Goal: Task Accomplishment & Management: Manage account settings

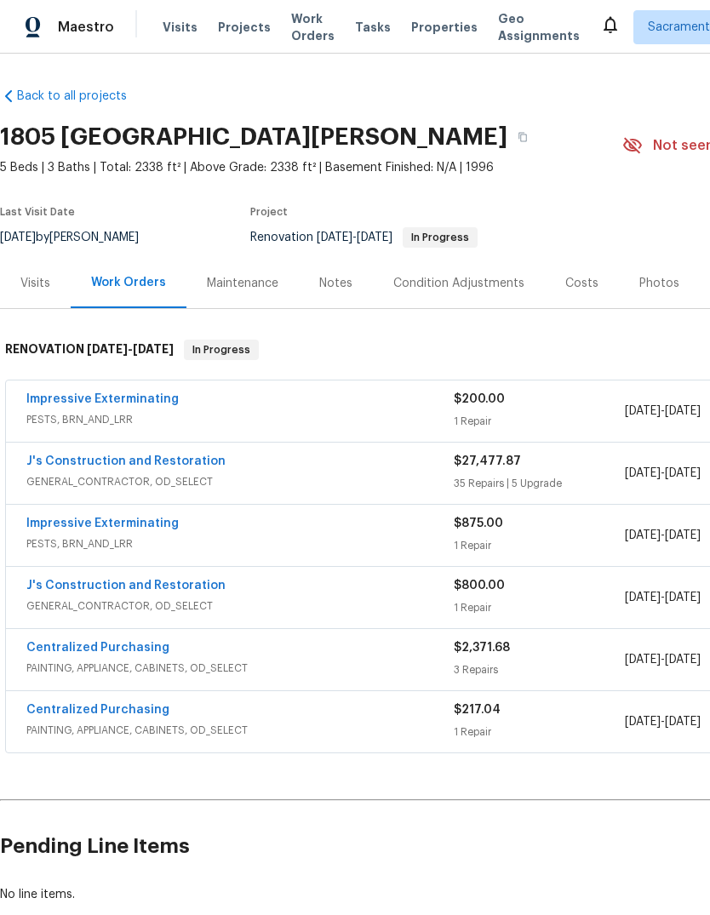
click at [75, 589] on link "J's Construction and Restoration" at bounding box center [125, 586] width 199 height 12
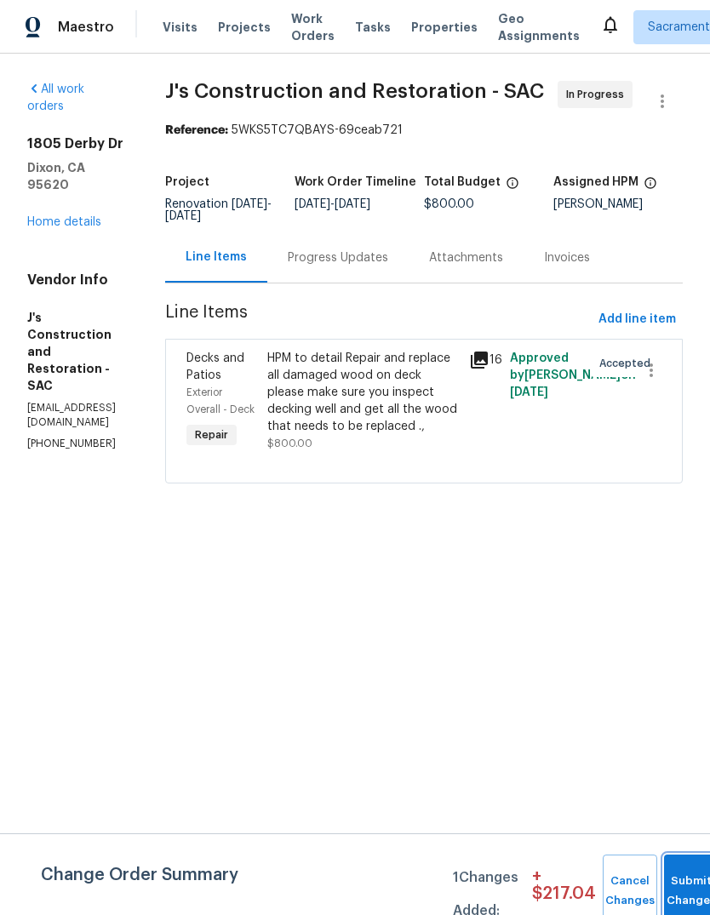
click at [685, 879] on button "Submit Changes" at bounding box center [691, 891] width 54 height 73
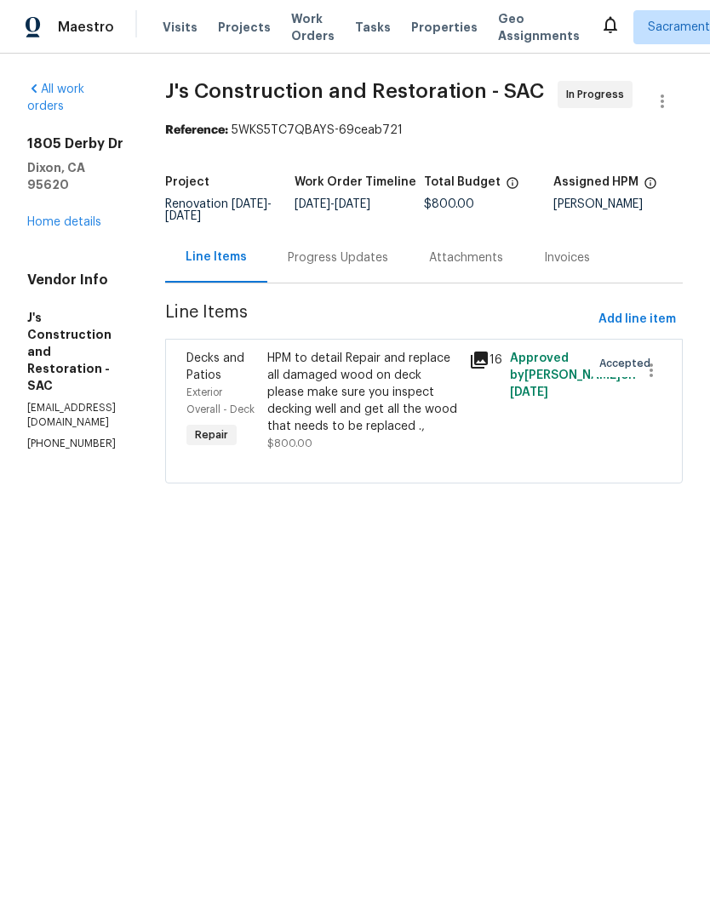
click at [388, 267] on div "Progress Updates" at bounding box center [338, 257] width 100 height 17
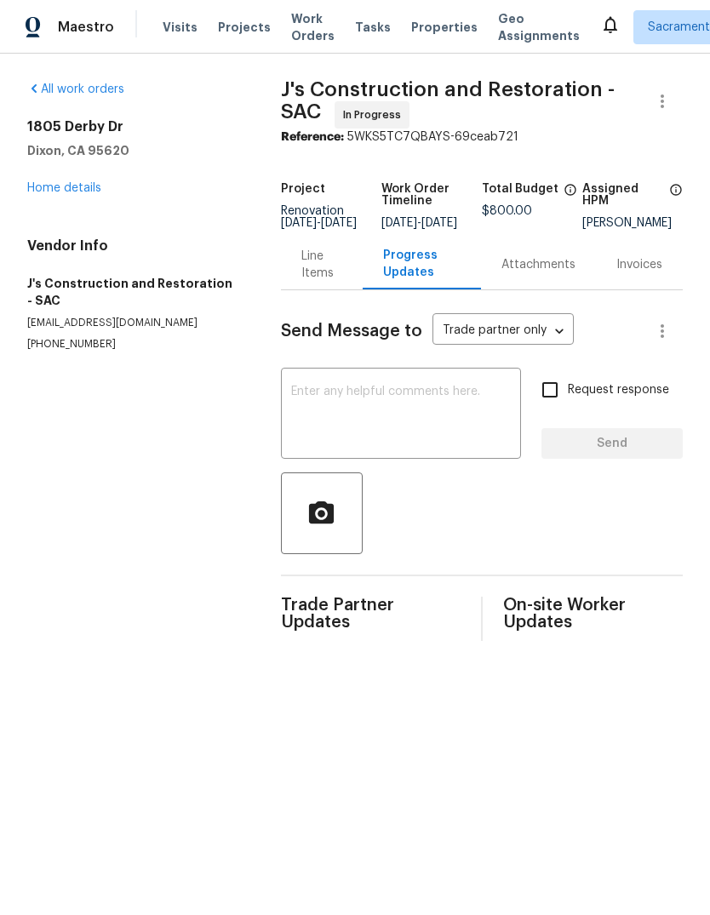
click at [336, 379] on div "Send Message to Trade partner only Trade partner only ​ x ​ Request response Se…" at bounding box center [482, 465] width 402 height 351
click at [324, 421] on textarea at bounding box center [401, 416] width 220 height 60
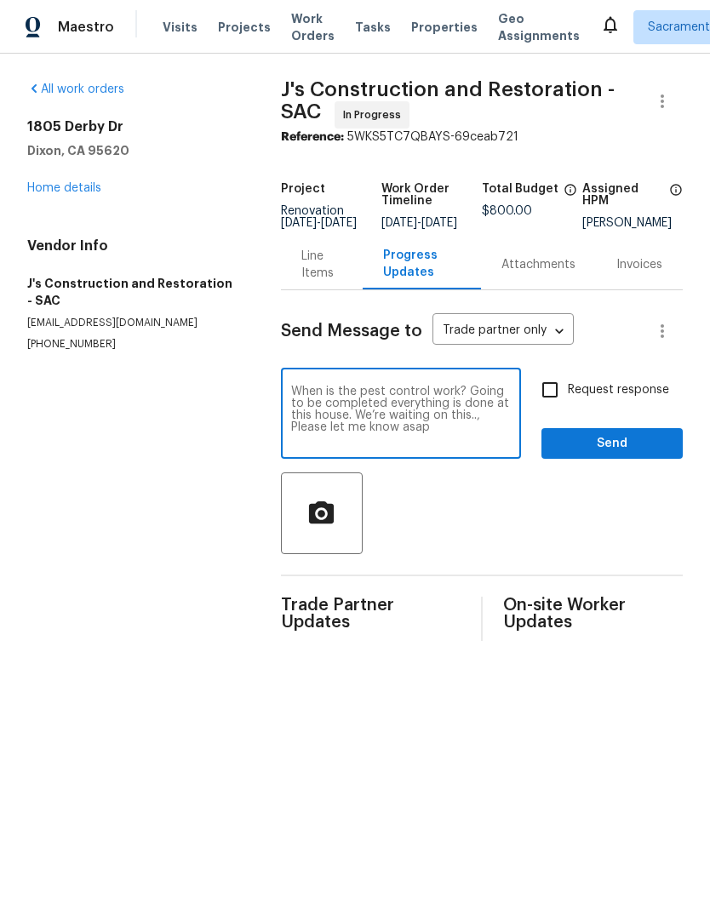
type textarea "When is the pest control work? Going to be completed everything is done at this…"
click at [547, 399] on input "Request response" at bounding box center [550, 390] width 36 height 36
checkbox input "true"
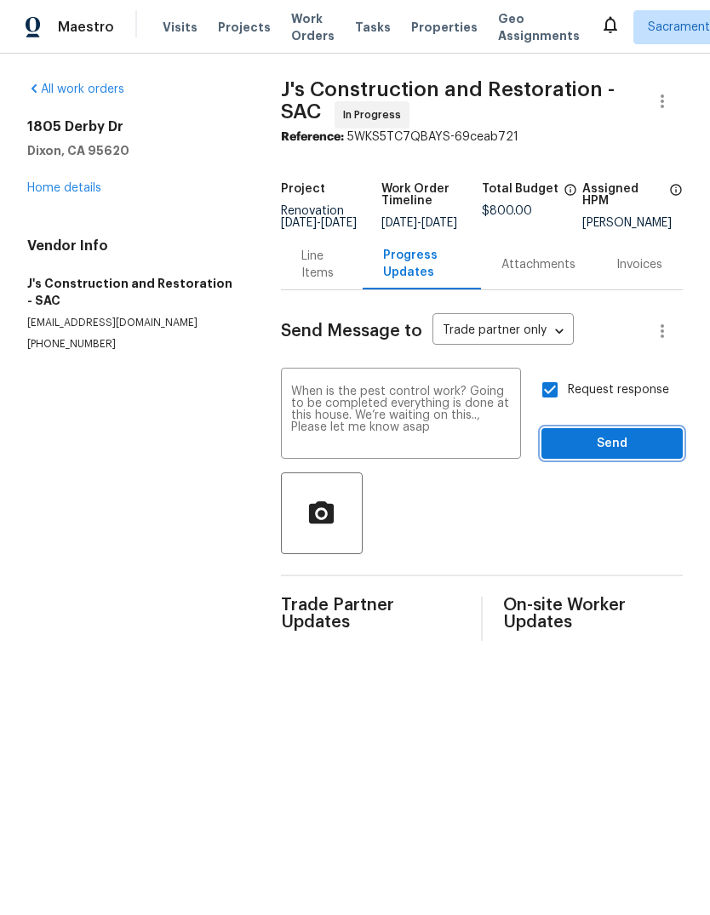
click at [602, 449] on span "Send" at bounding box center [612, 443] width 114 height 21
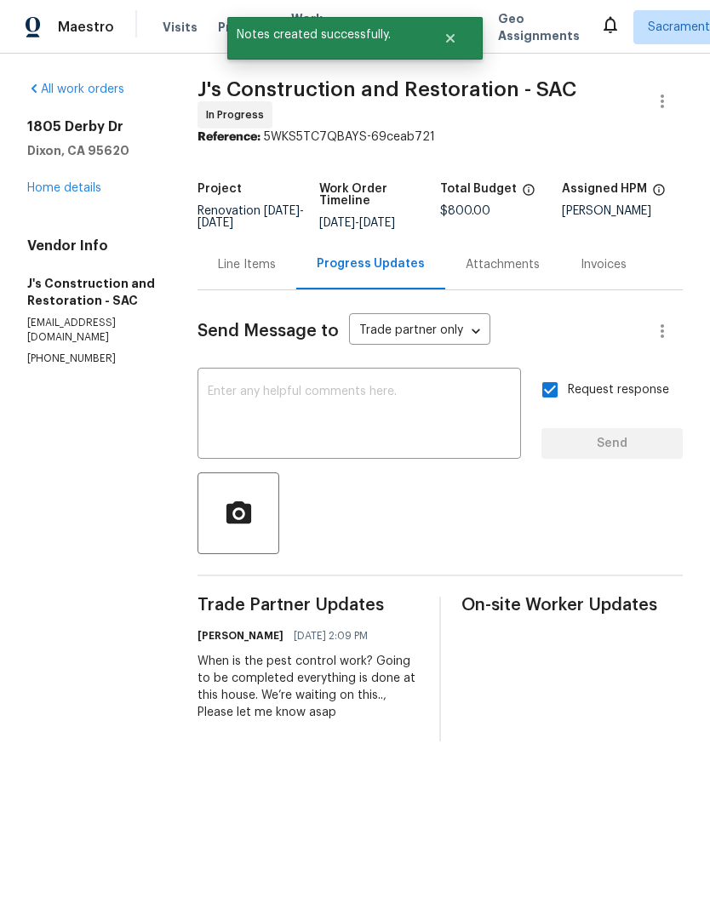
click at [51, 186] on link "Home details" at bounding box center [64, 188] width 74 height 12
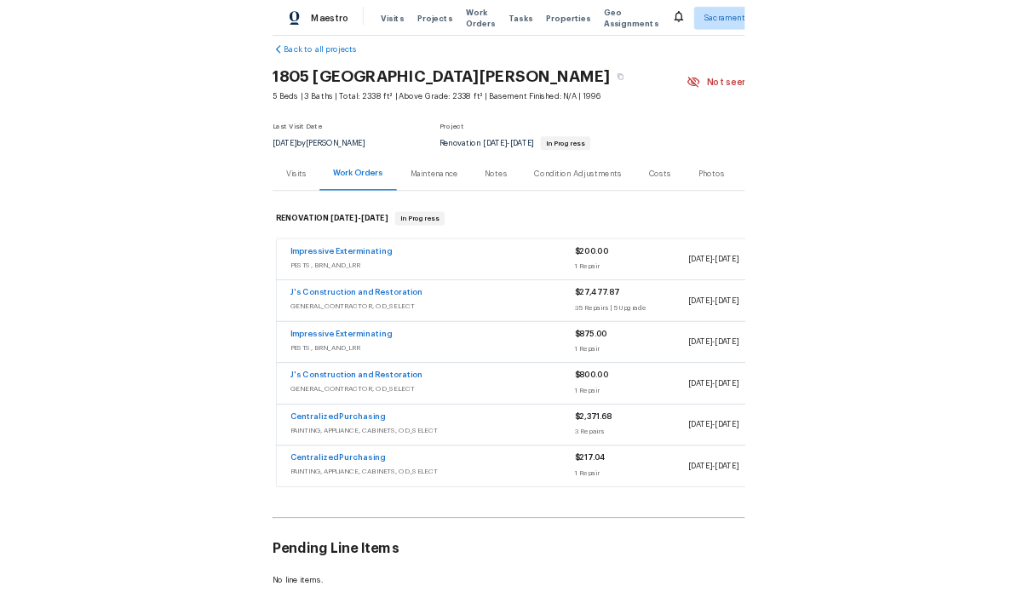
scroll to position [22, 0]
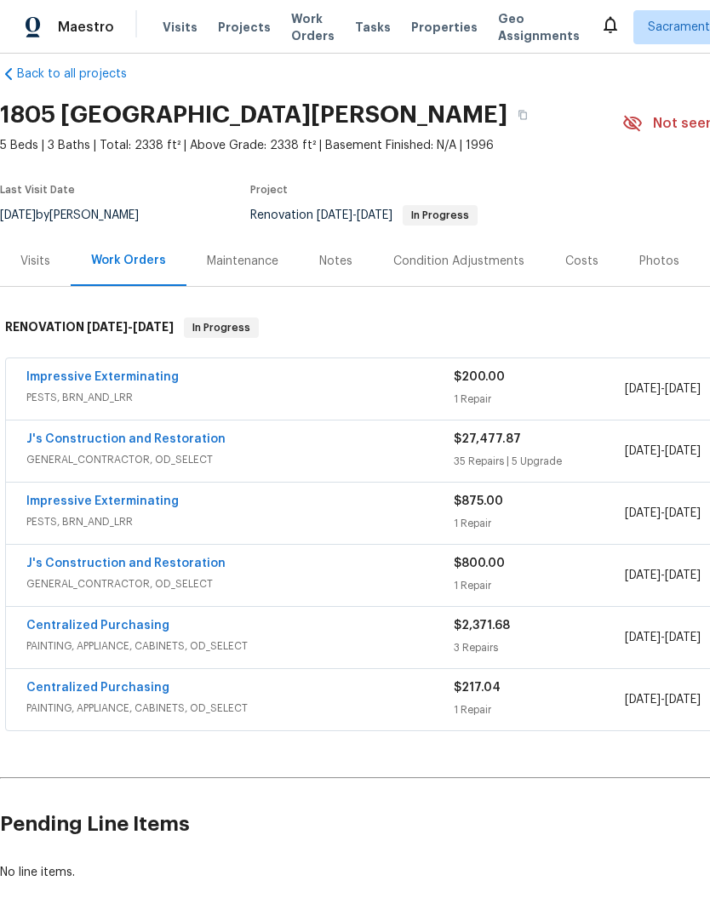
click at [63, 566] on link "J's Construction and Restoration" at bounding box center [125, 564] width 199 height 12
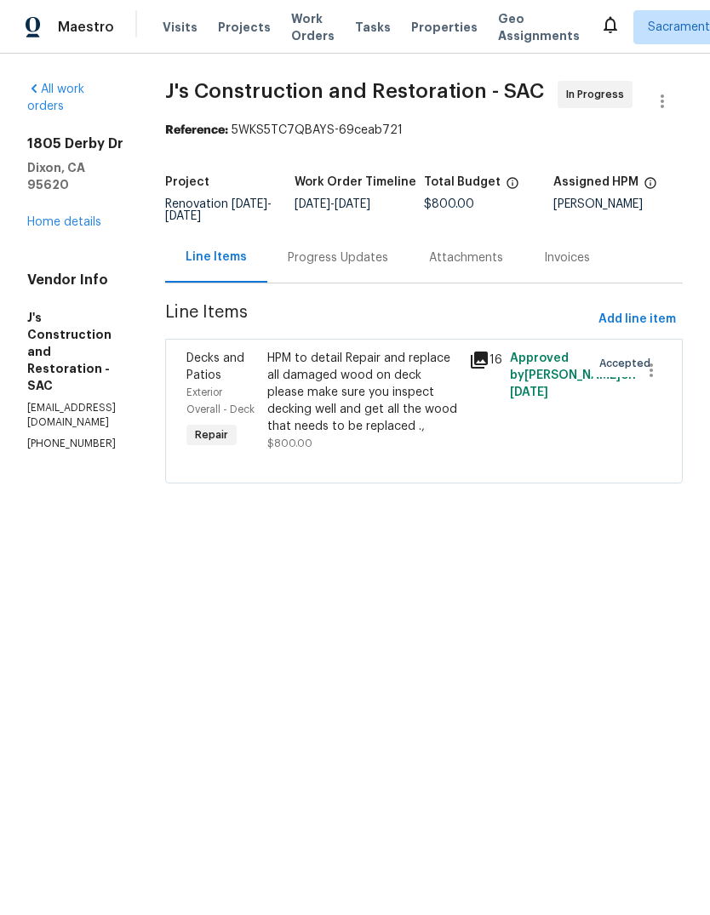
click at [44, 216] on link "Home details" at bounding box center [64, 222] width 74 height 12
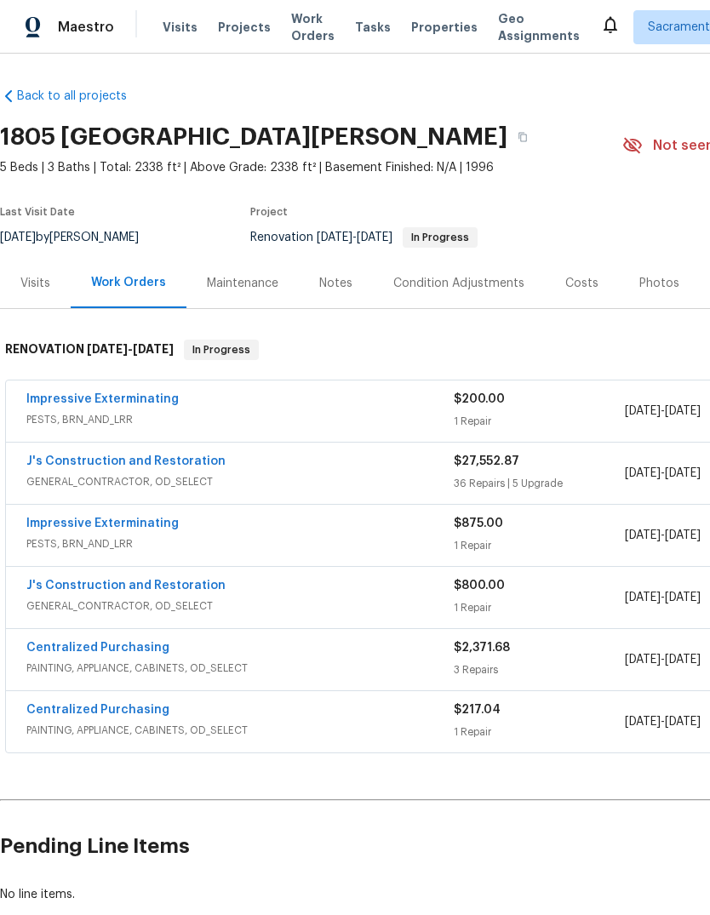
click at [176, 24] on span "Visits" at bounding box center [180, 27] width 35 height 17
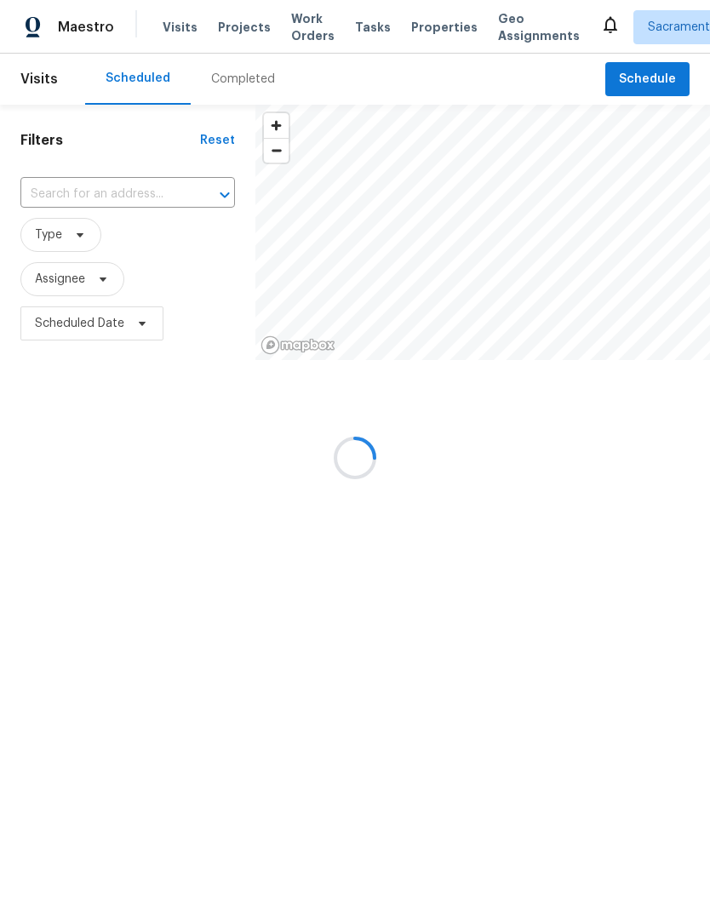
click at [132, 185] on div at bounding box center [355, 457] width 710 height 915
click at [128, 181] on div at bounding box center [355, 457] width 710 height 915
click at [125, 192] on div at bounding box center [355, 457] width 710 height 915
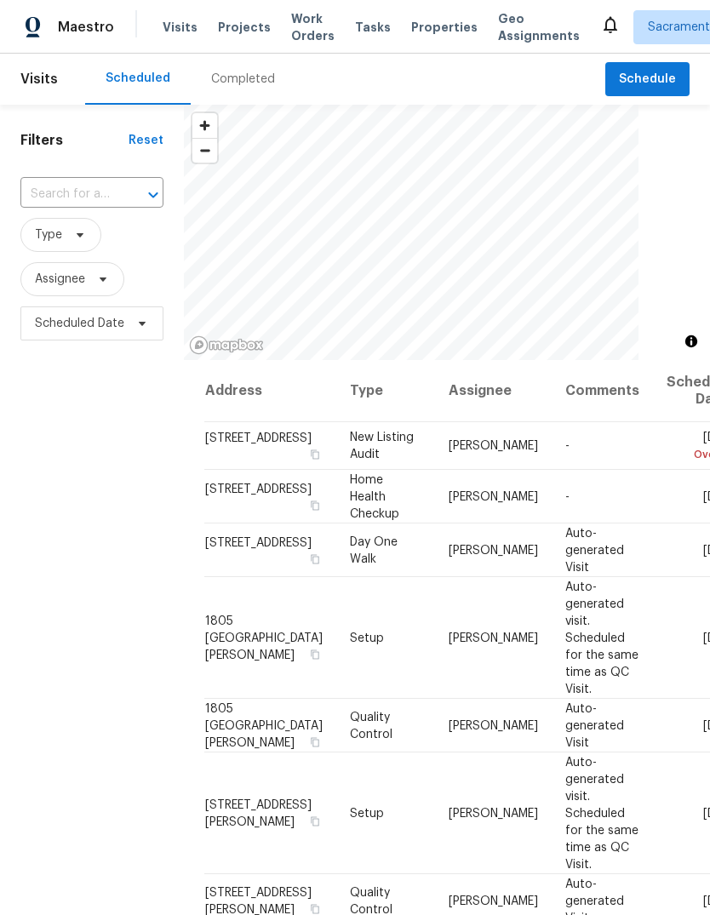
click at [118, 177] on div "​" at bounding box center [91, 194] width 143 height 37
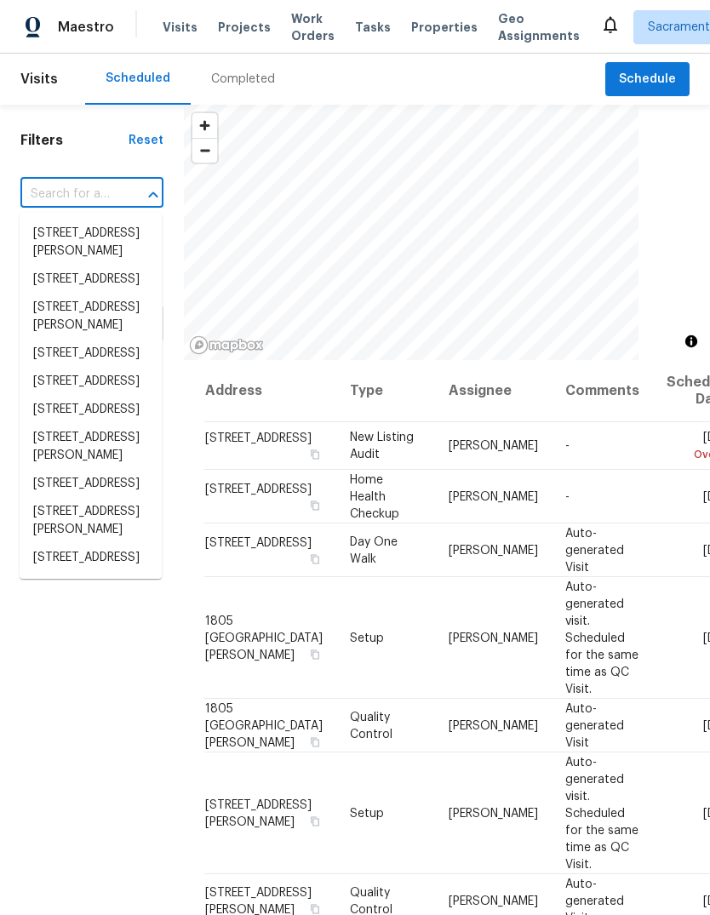
click at [112, 193] on input "text" at bounding box center [67, 194] width 95 height 26
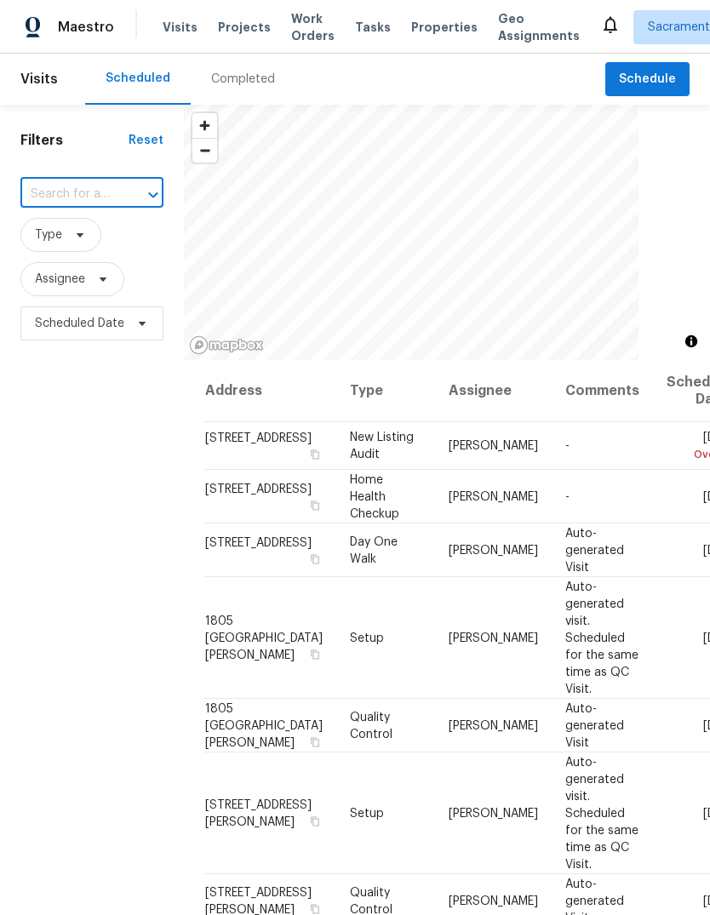
click at [106, 192] on input "text" at bounding box center [67, 194] width 95 height 26
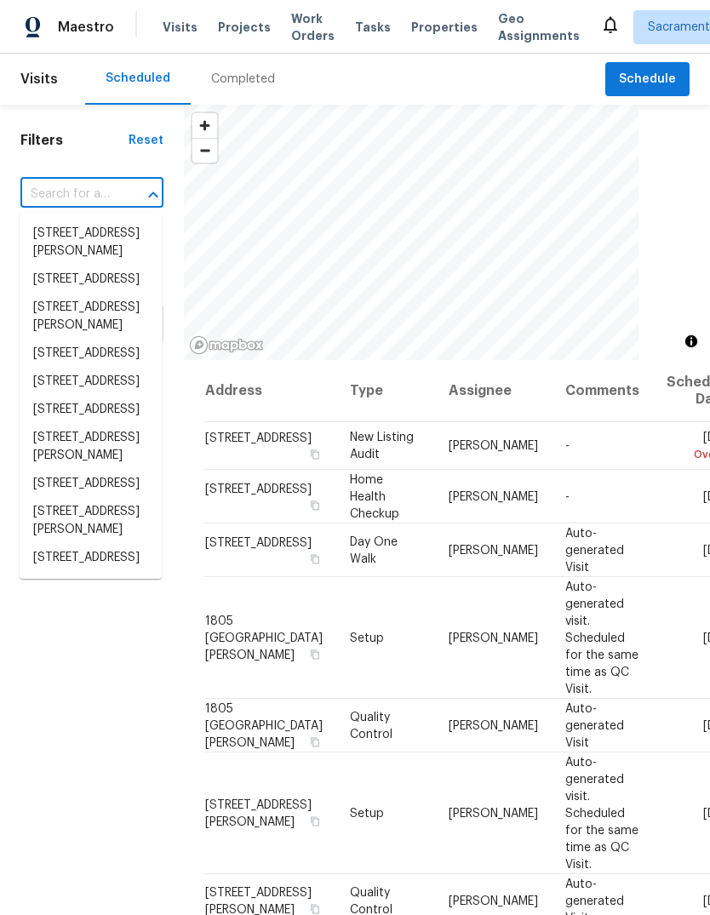
click at [111, 190] on input "text" at bounding box center [67, 194] width 95 height 26
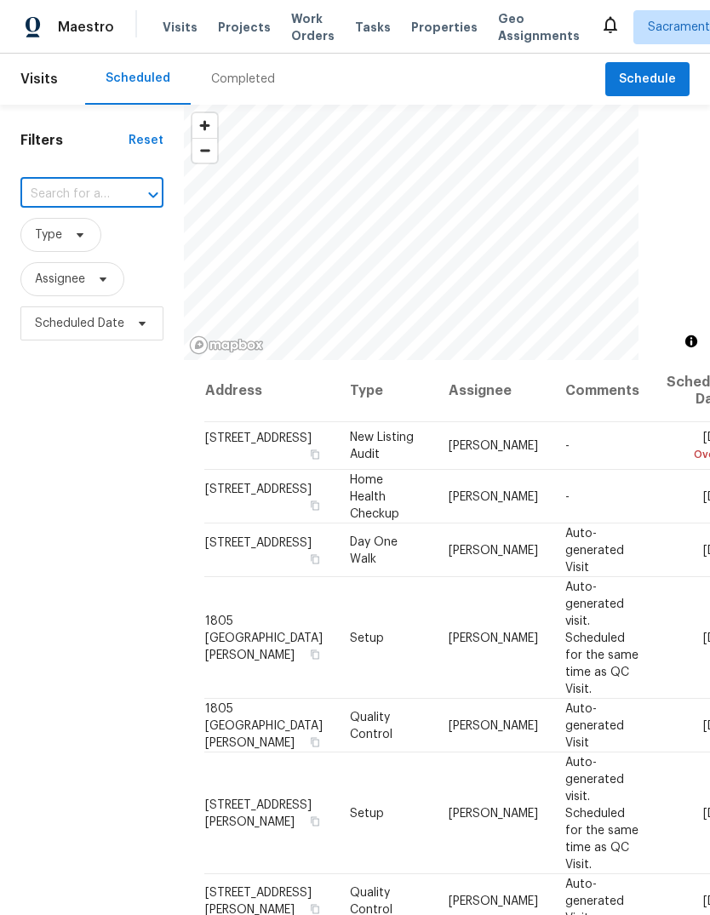
click at [105, 185] on input "text" at bounding box center [67, 194] width 95 height 26
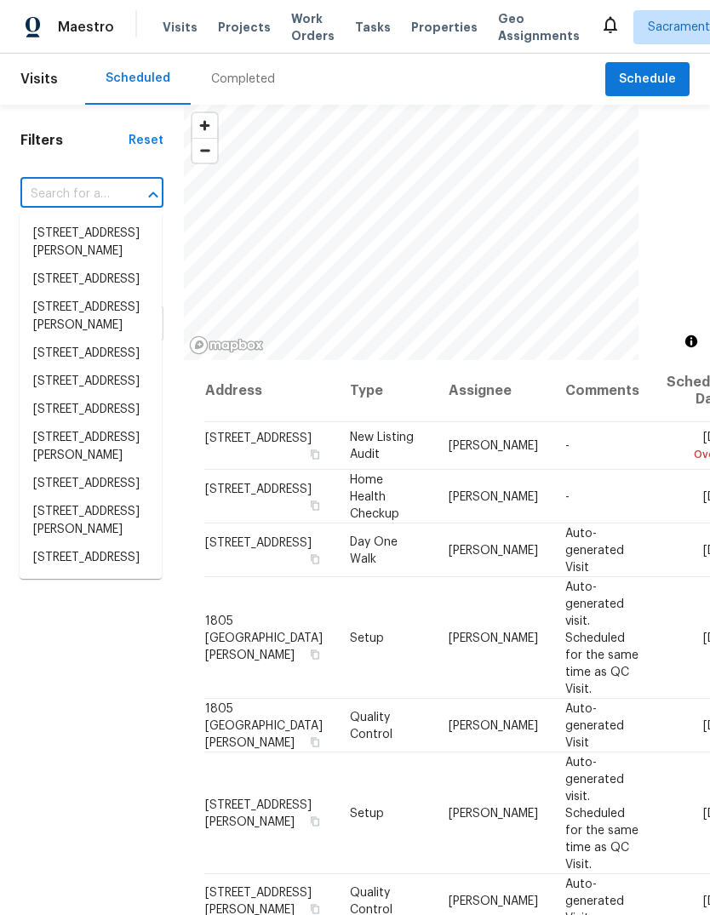
click at [93, 183] on input "text" at bounding box center [67, 194] width 95 height 26
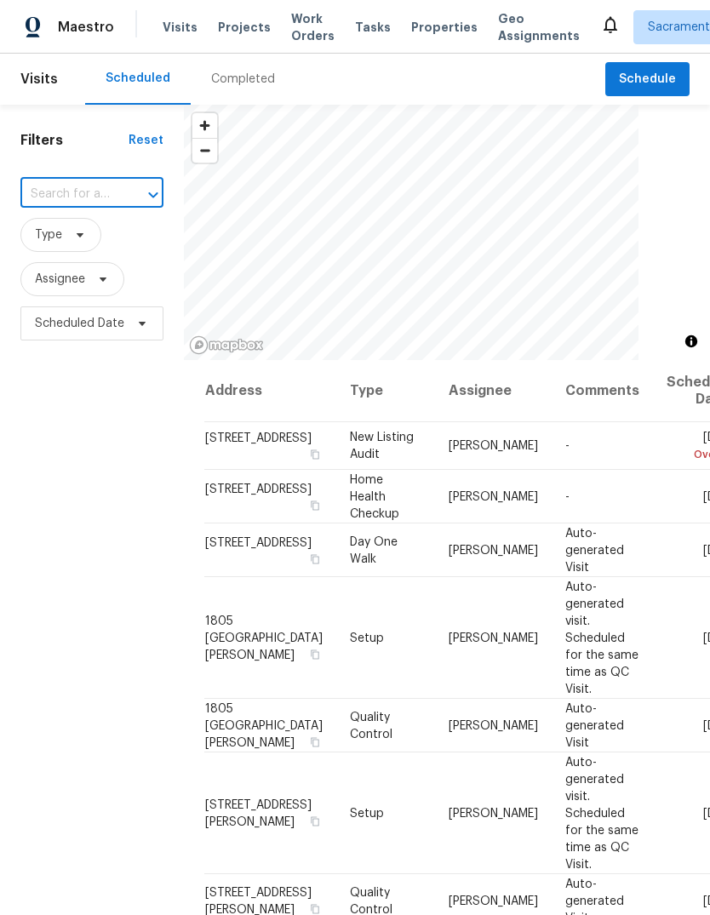
click at [95, 185] on input "text" at bounding box center [67, 194] width 95 height 26
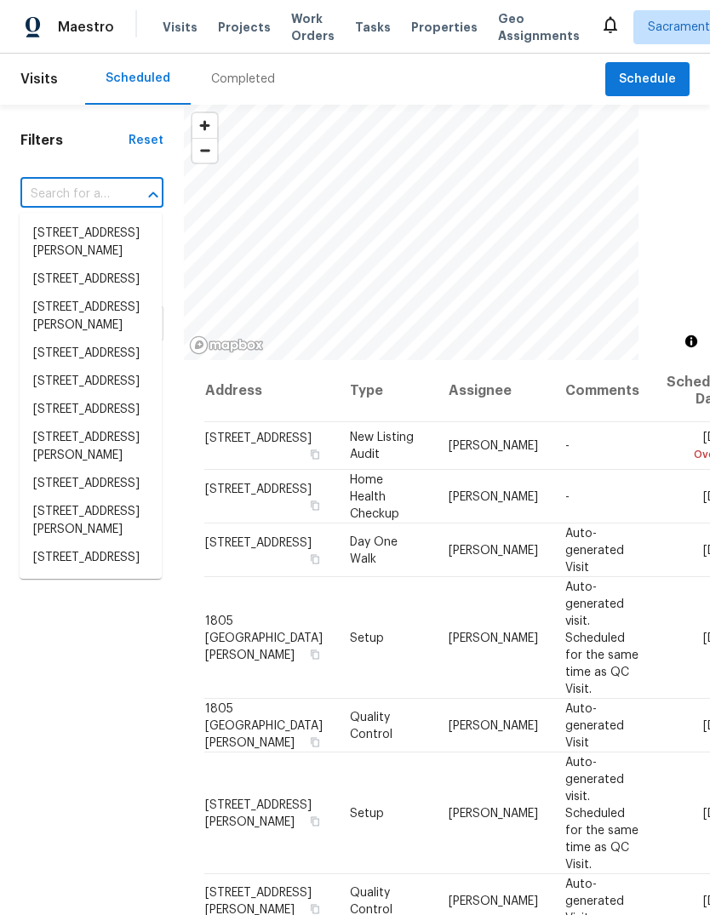
click at [101, 199] on input "text" at bounding box center [67, 194] width 95 height 26
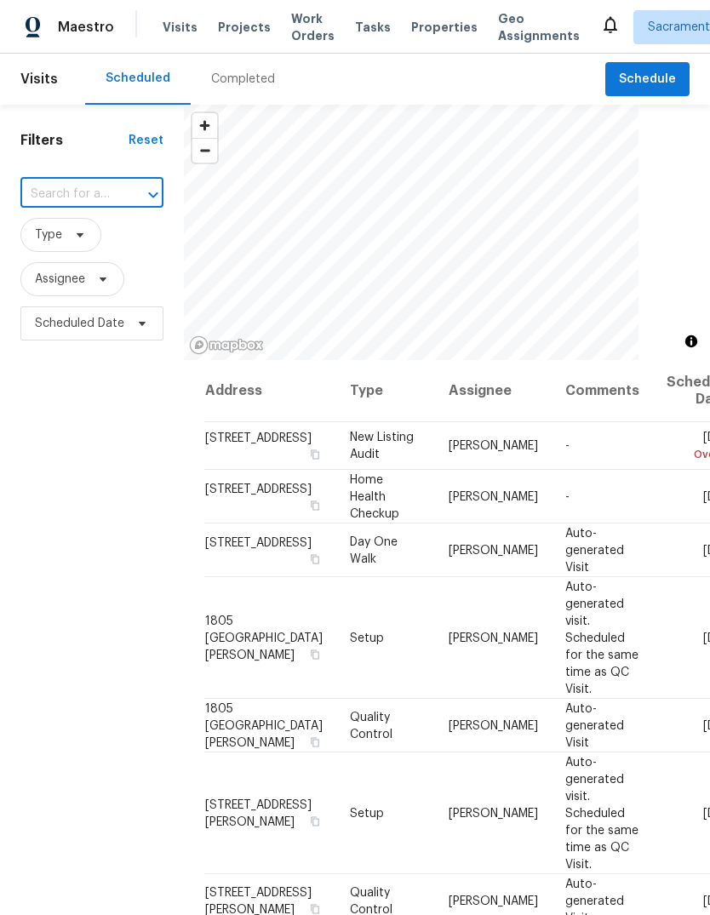
paste input "1805 [GEOGRAPHIC_DATA][PERSON_NAME]"
type input "1805 [GEOGRAPHIC_DATA][PERSON_NAME]"
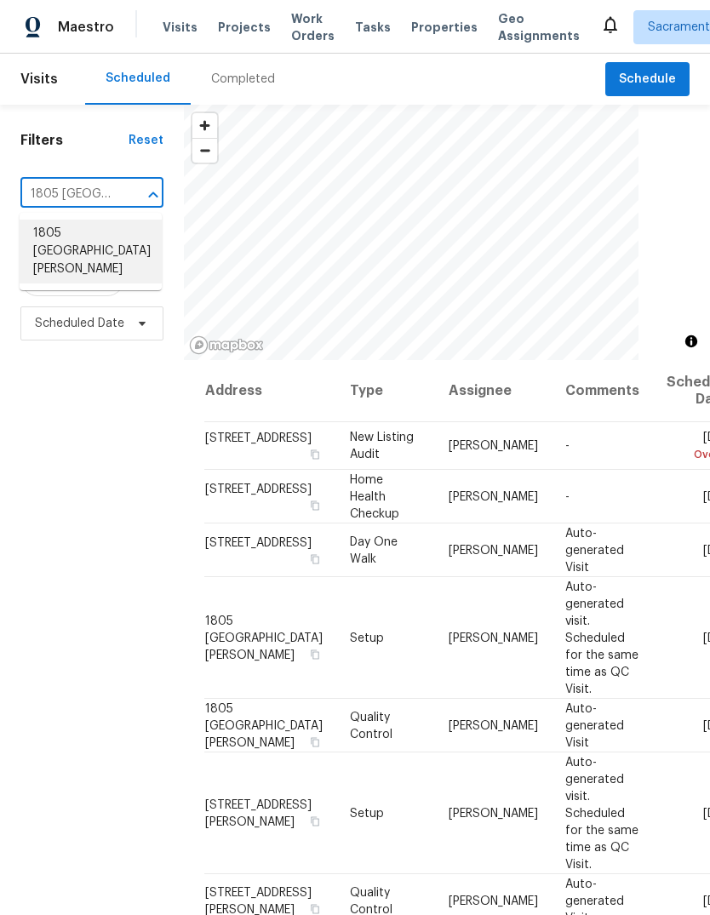
click at [54, 243] on li "1805 [GEOGRAPHIC_DATA][PERSON_NAME]" at bounding box center [91, 252] width 142 height 64
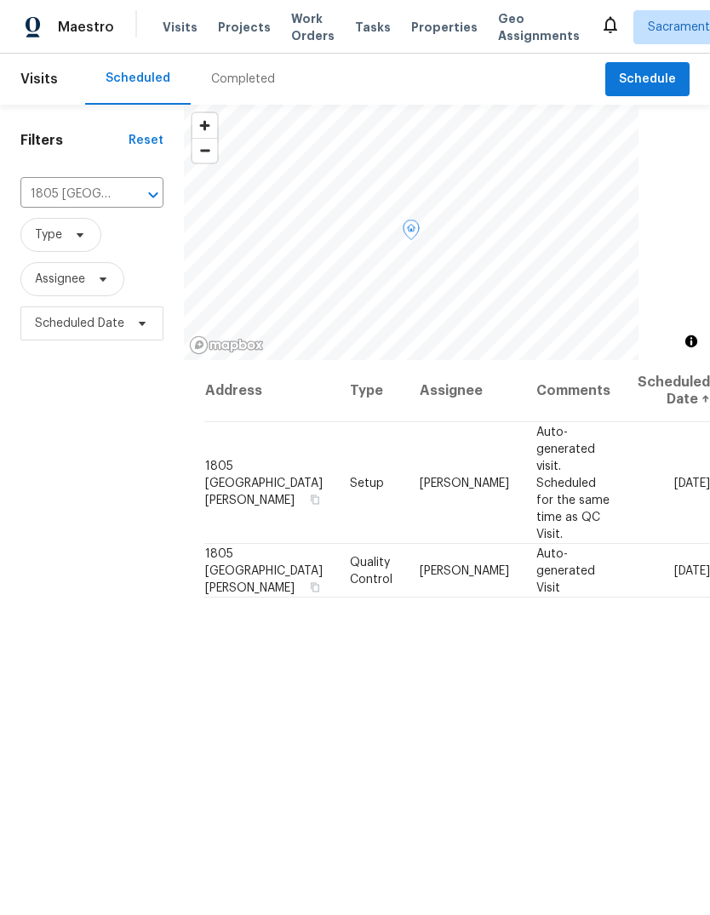
click at [0, 0] on icon at bounding box center [0, 0] width 0 height 0
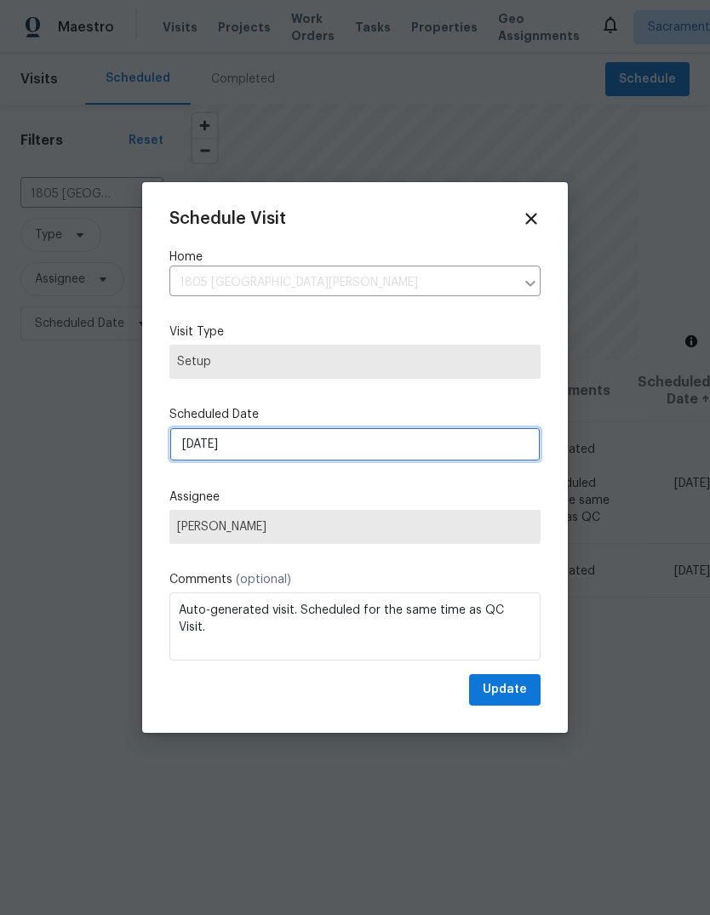
click at [381, 447] on input "[DATE]" at bounding box center [354, 444] width 371 height 34
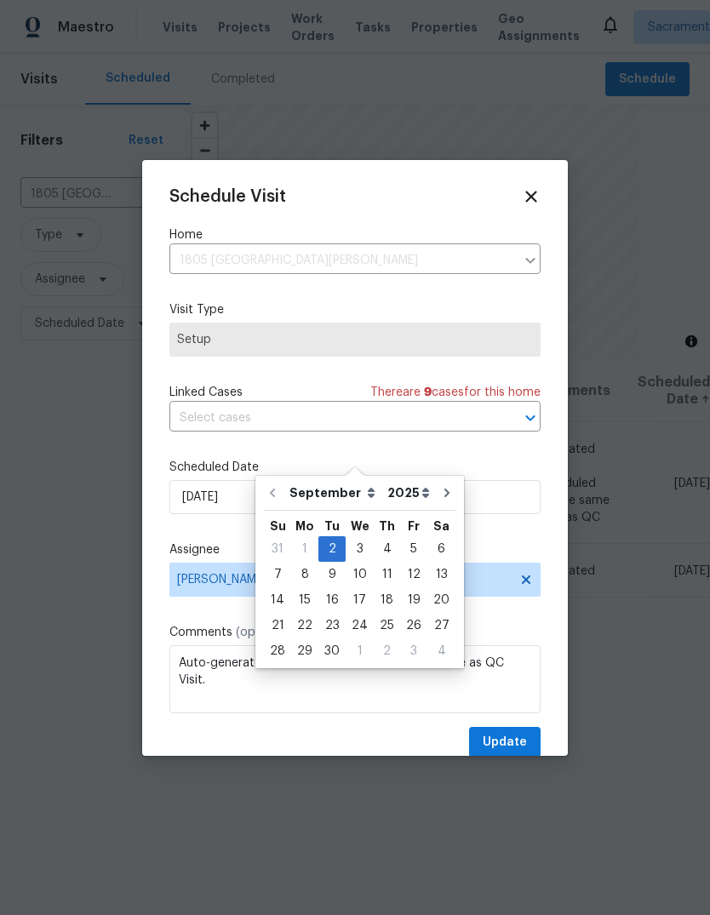
click at [668, 304] on div at bounding box center [355, 457] width 710 height 915
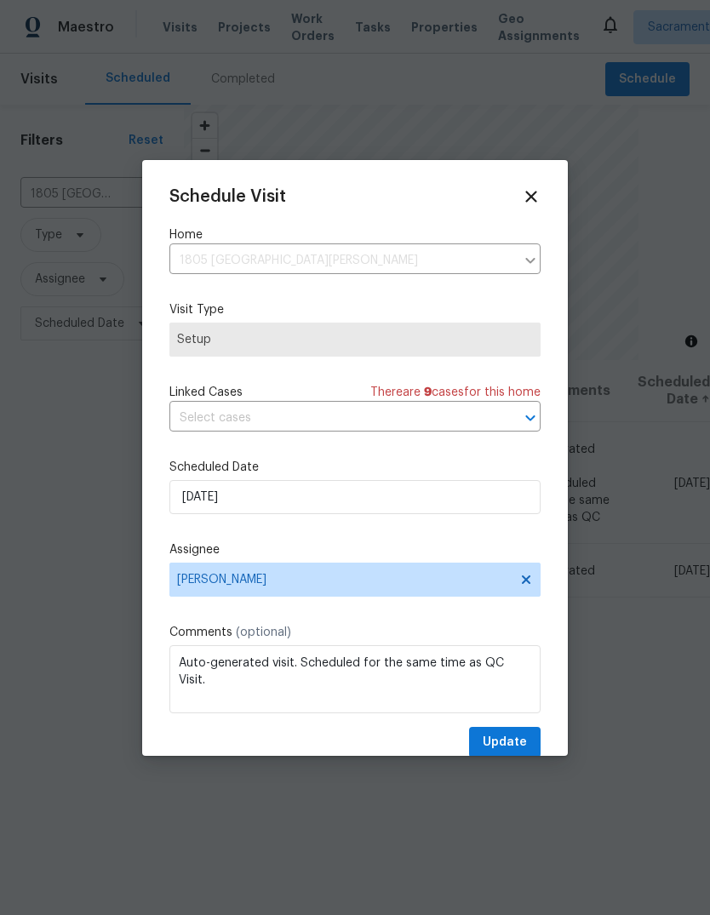
click at [373, 341] on span "Setup" at bounding box center [355, 339] width 356 height 17
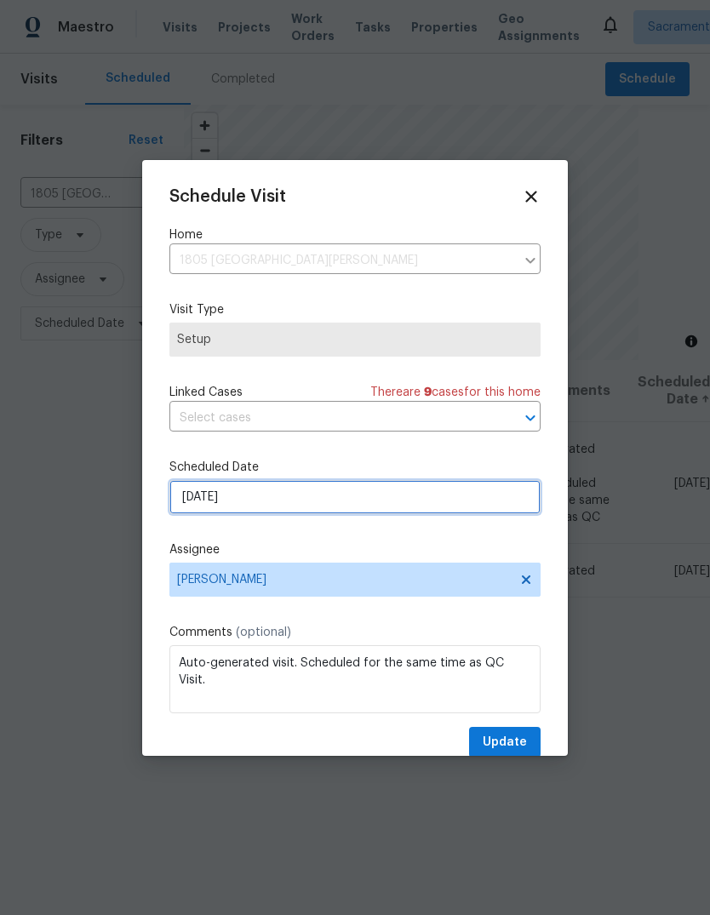
click at [460, 487] on input "[DATE]" at bounding box center [354, 497] width 371 height 34
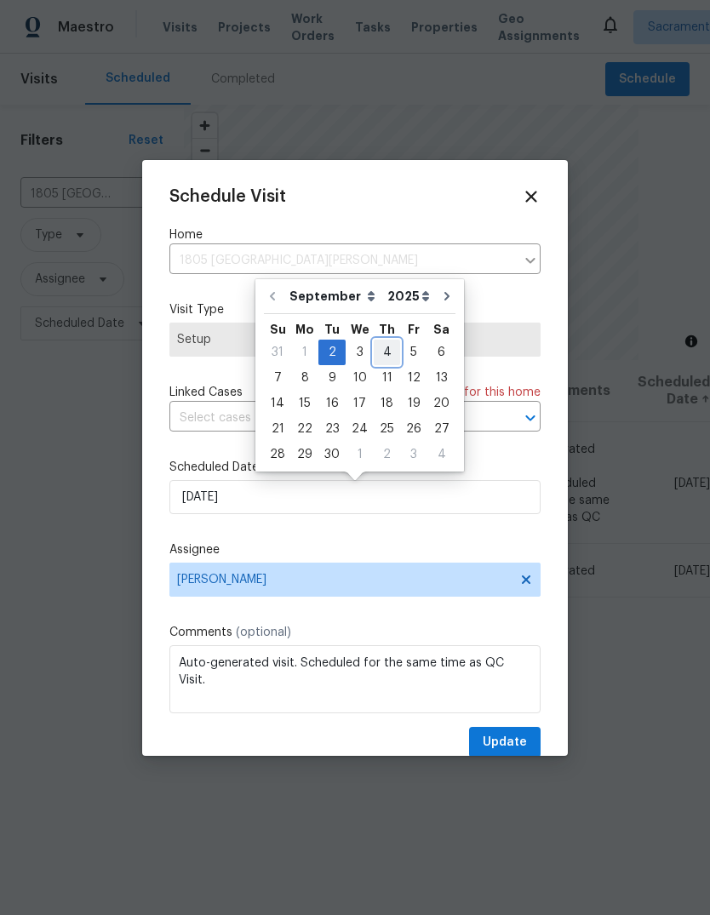
click at [384, 345] on div "4" at bounding box center [387, 353] width 26 height 24
type input "[DATE]"
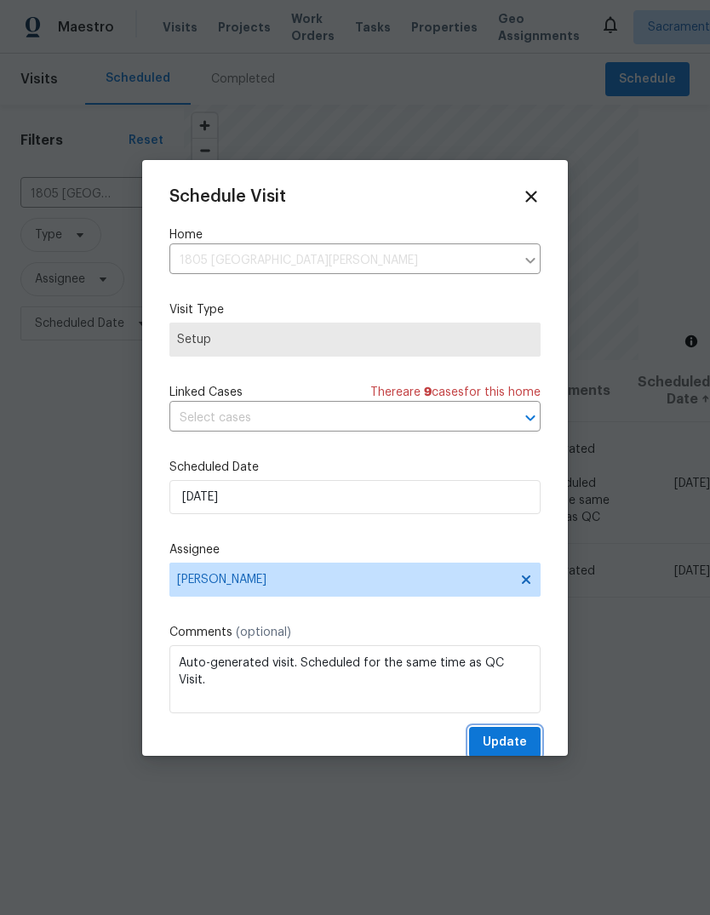
click at [506, 731] on button "Update" at bounding box center [505, 743] width 72 height 32
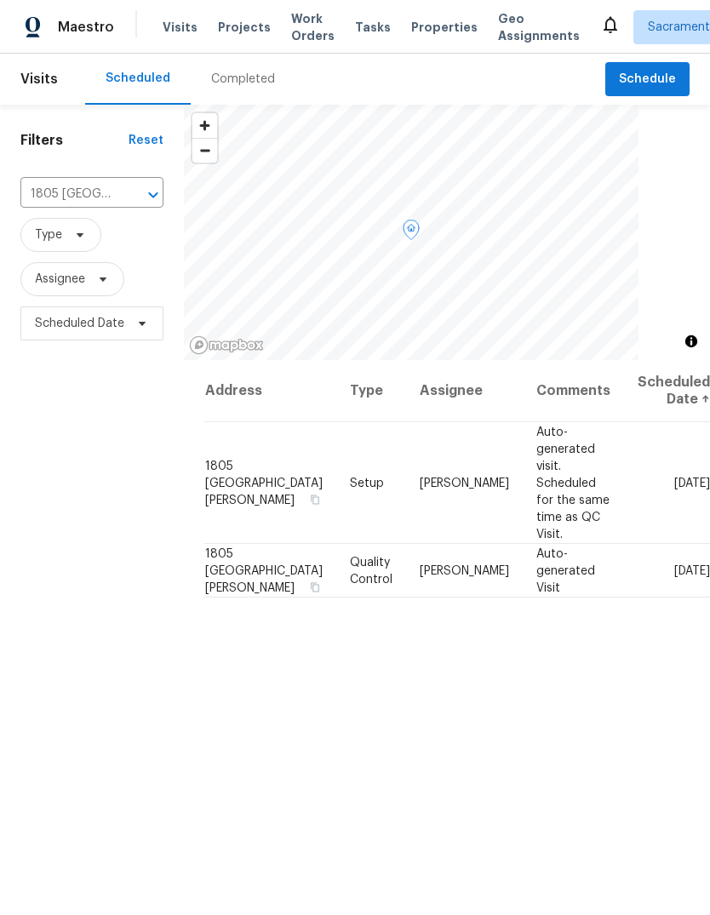
click at [0, 0] on icon at bounding box center [0, 0] width 0 height 0
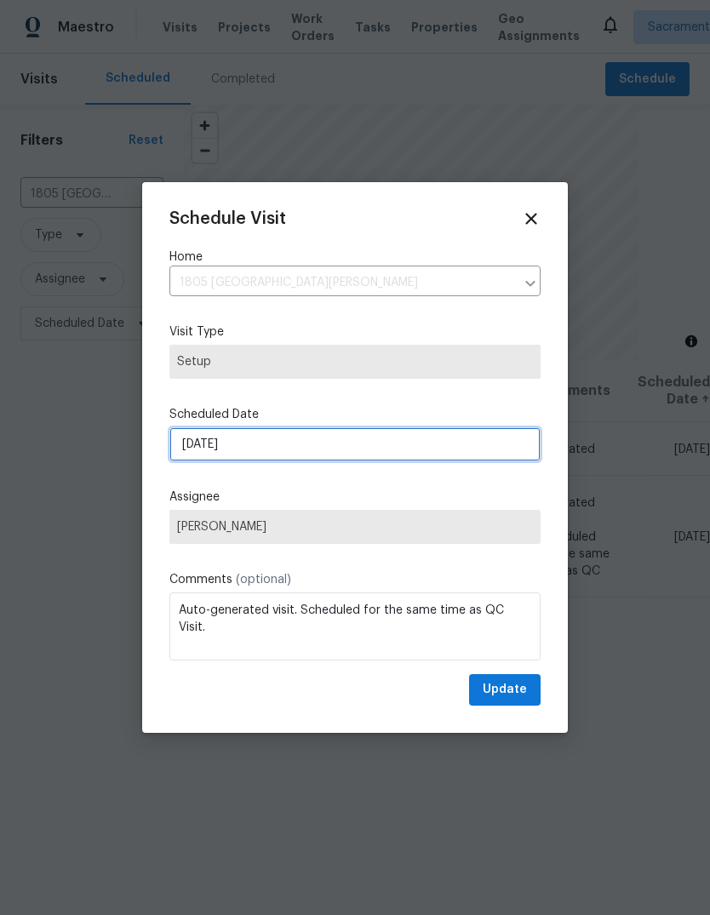
click at [363, 444] on input "[DATE]" at bounding box center [354, 444] width 371 height 34
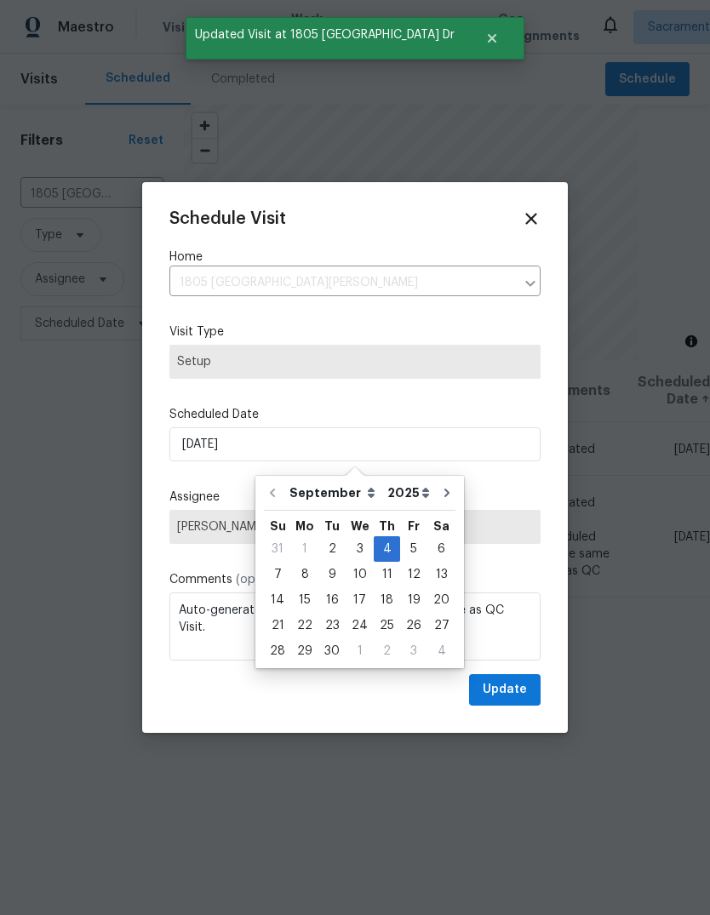
click at [639, 330] on div at bounding box center [355, 457] width 710 height 915
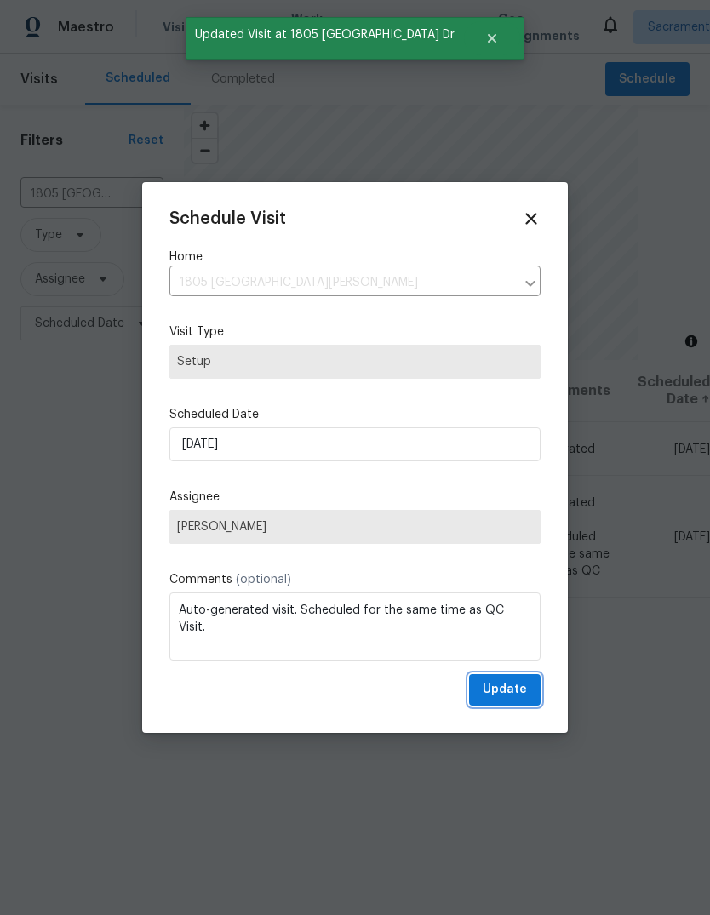
click at [513, 691] on span "Update" at bounding box center [505, 690] width 44 height 21
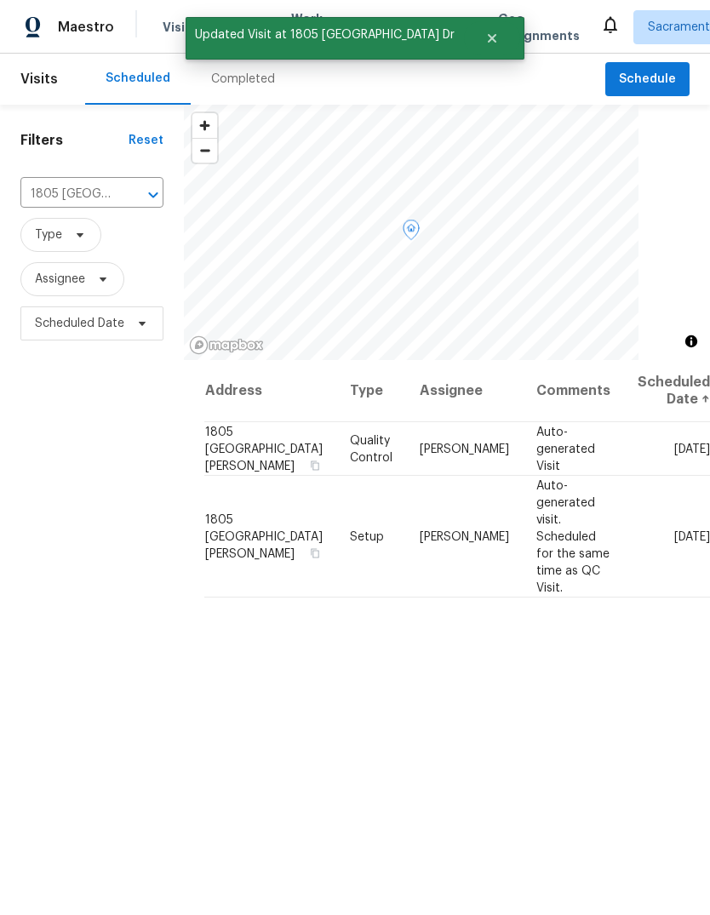
click at [0, 0] on icon at bounding box center [0, 0] width 0 height 0
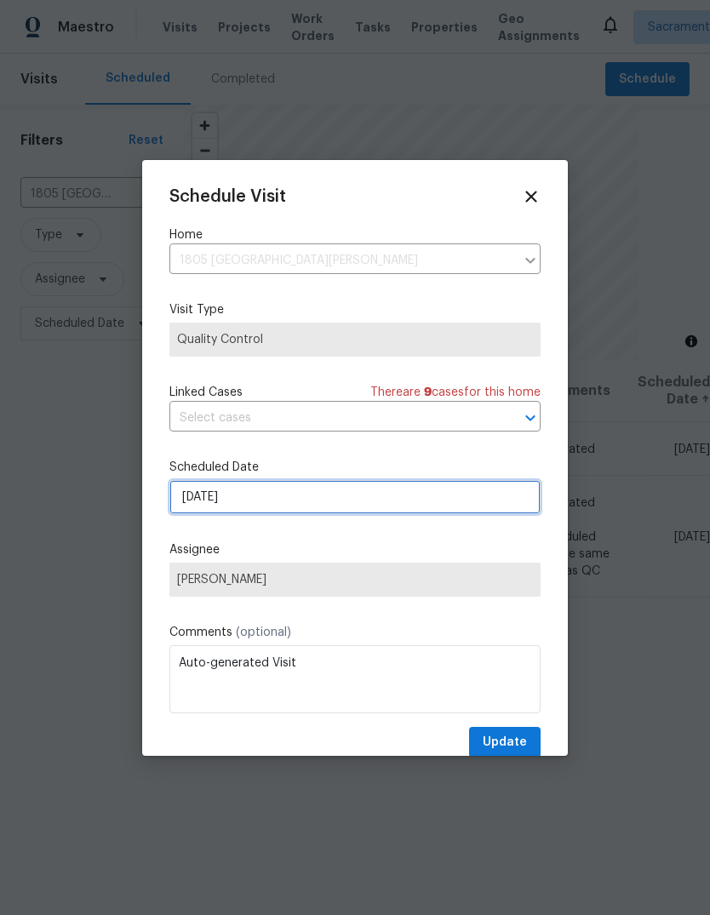
click at [330, 502] on input "[DATE]" at bounding box center [354, 497] width 371 height 34
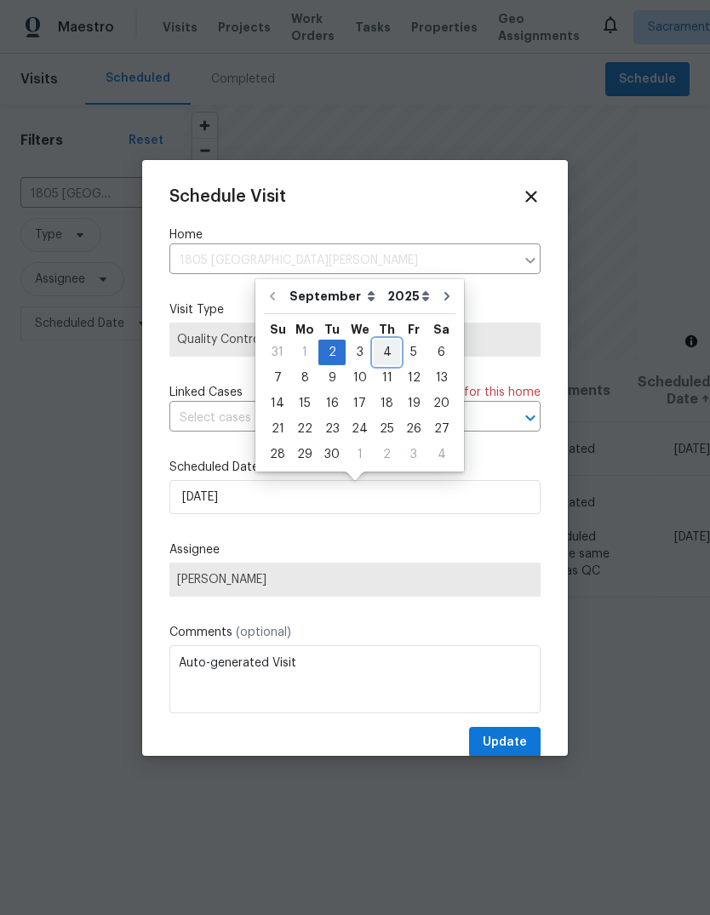
click at [393, 355] on div "4" at bounding box center [387, 353] width 26 height 24
type input "[DATE]"
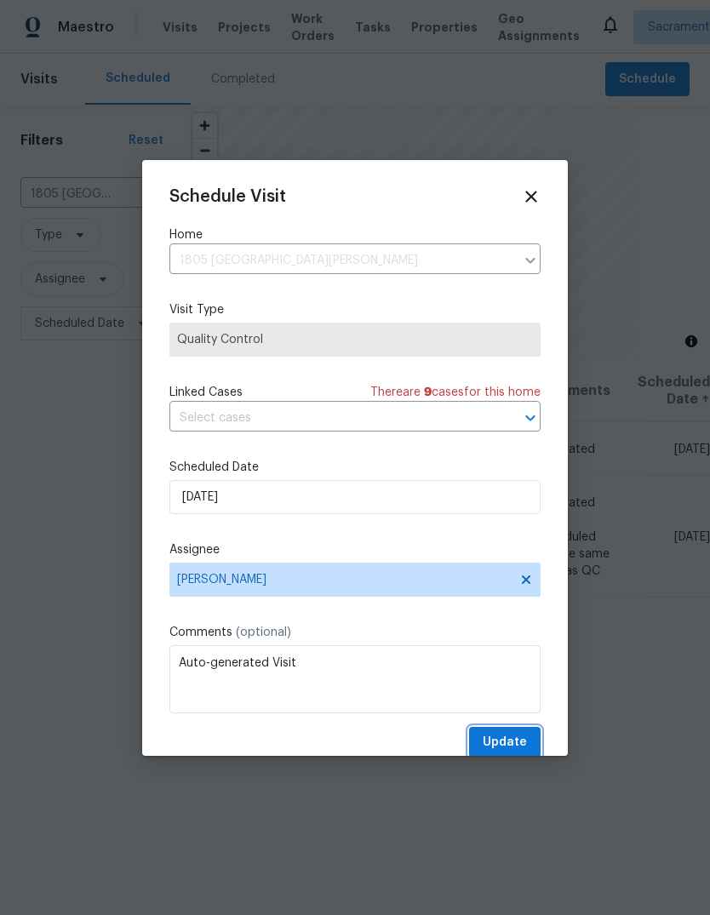
click at [524, 743] on span "Update" at bounding box center [505, 742] width 44 height 21
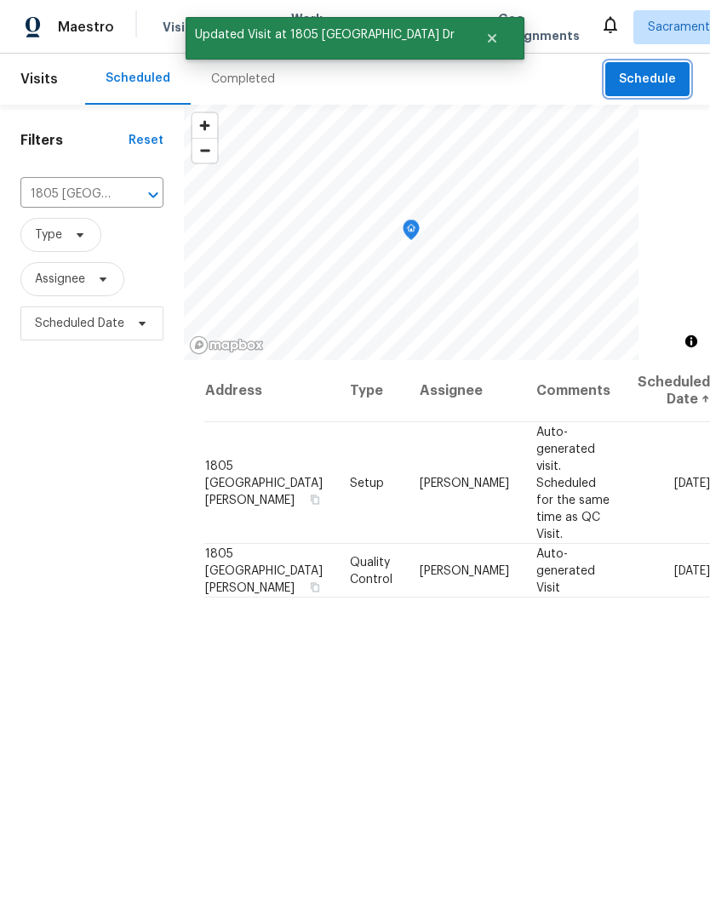
click at [650, 74] on span "Schedule" at bounding box center [647, 79] width 57 height 21
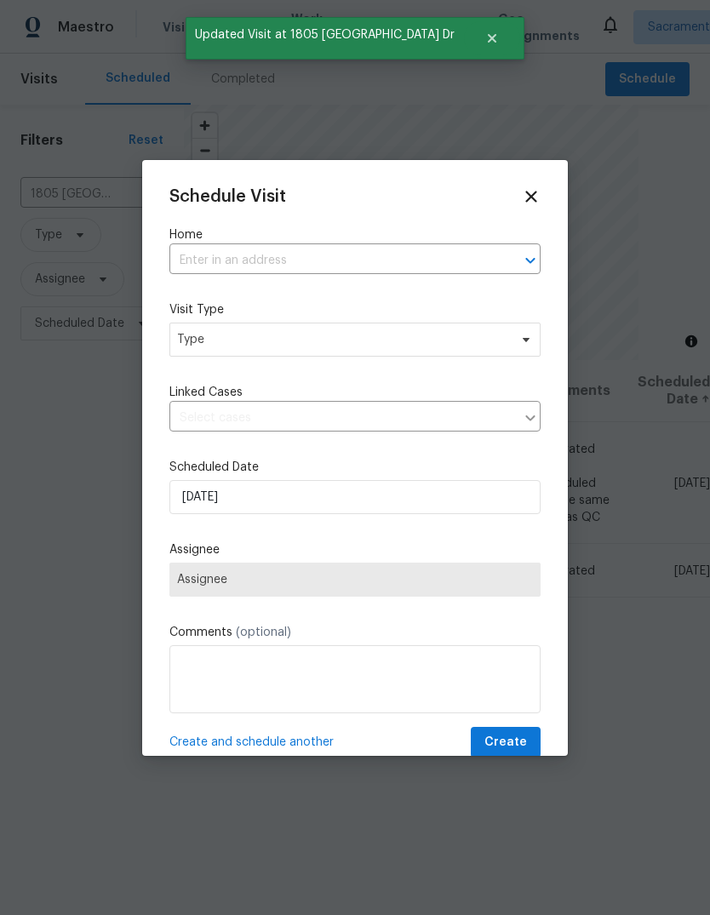
click at [377, 261] on input "text" at bounding box center [331, 261] width 324 height 26
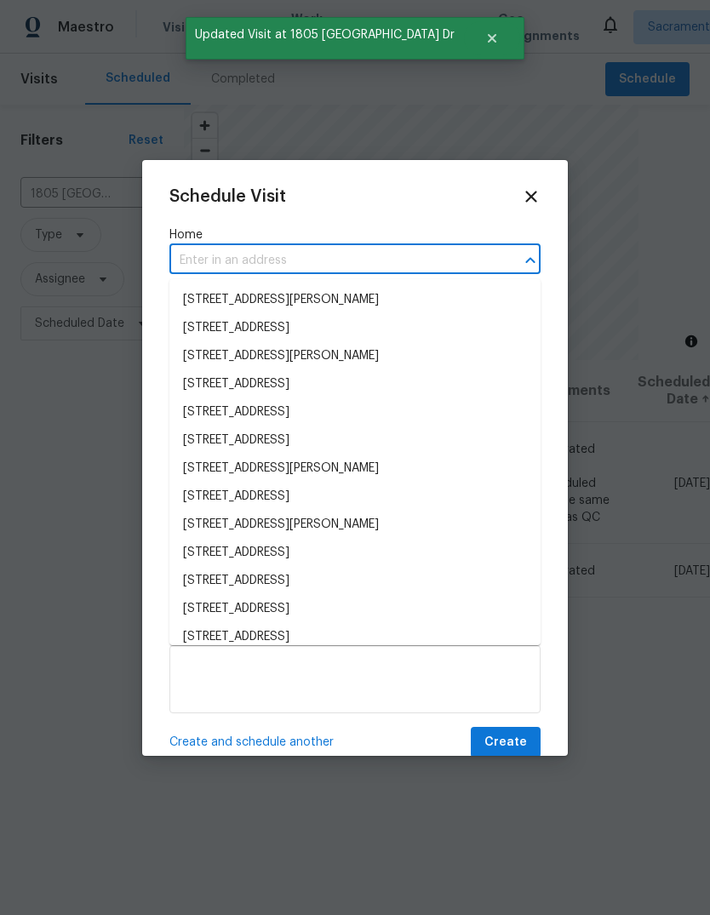
click at [397, 257] on input "text" at bounding box center [331, 261] width 324 height 26
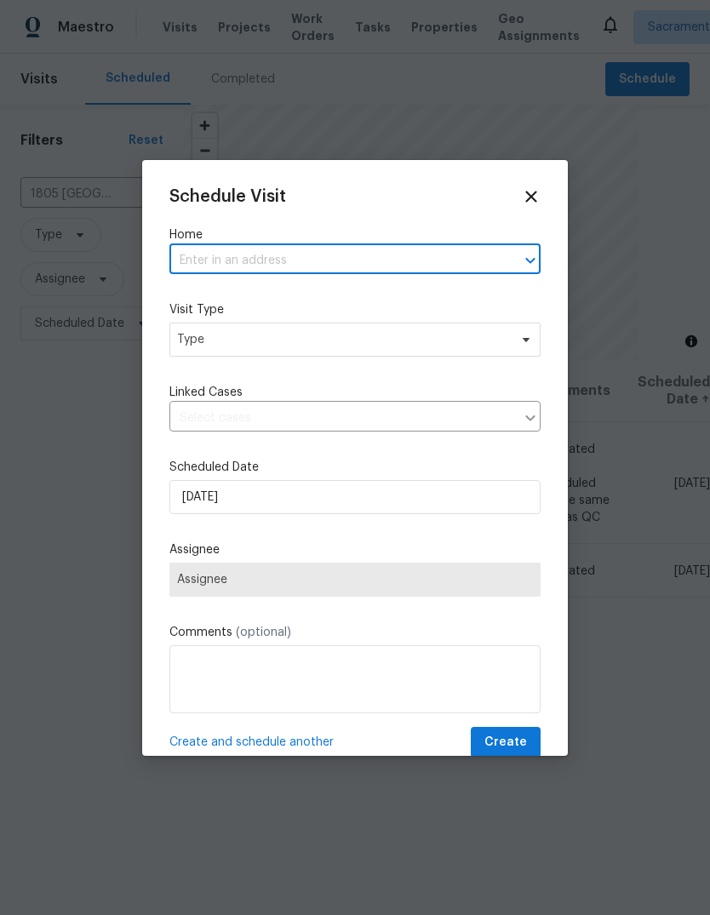
paste input "1805 [GEOGRAPHIC_DATA][PERSON_NAME]"
type input "1805 [GEOGRAPHIC_DATA][PERSON_NAME]"
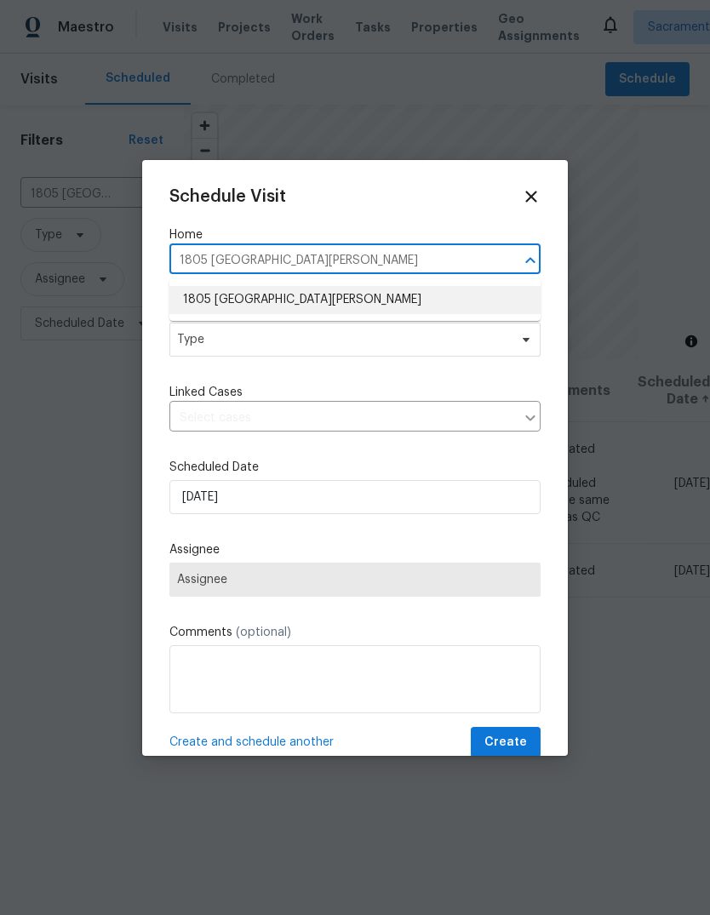
click at [421, 305] on li "1805 [GEOGRAPHIC_DATA][PERSON_NAME]" at bounding box center [354, 300] width 371 height 28
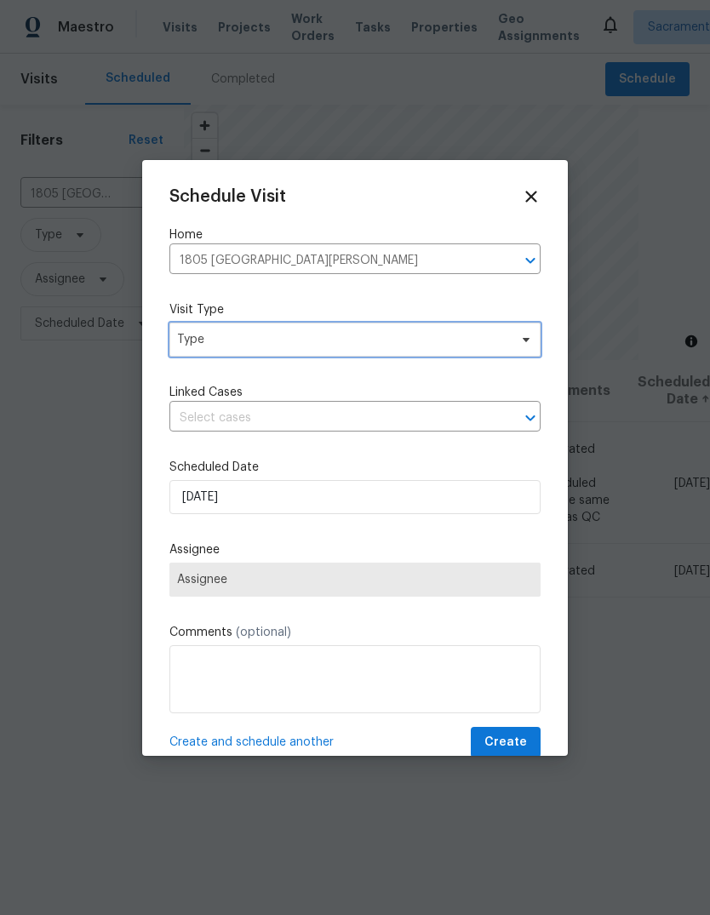
click at [426, 347] on span "Type" at bounding box center [342, 339] width 331 height 17
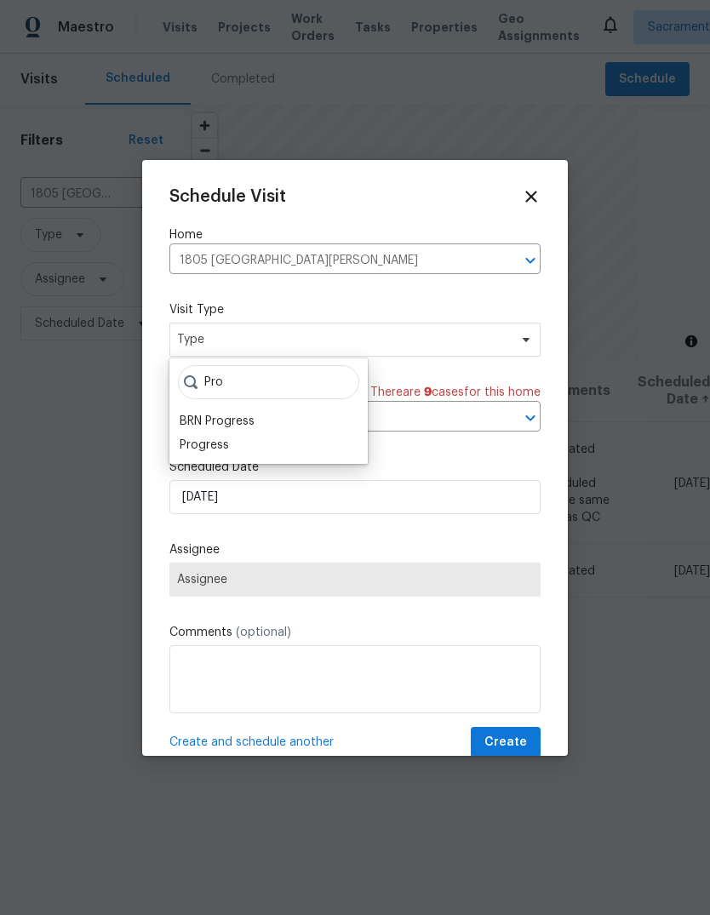
type input "Pro"
click at [222, 444] on div "Progress" at bounding box center [204, 445] width 49 height 17
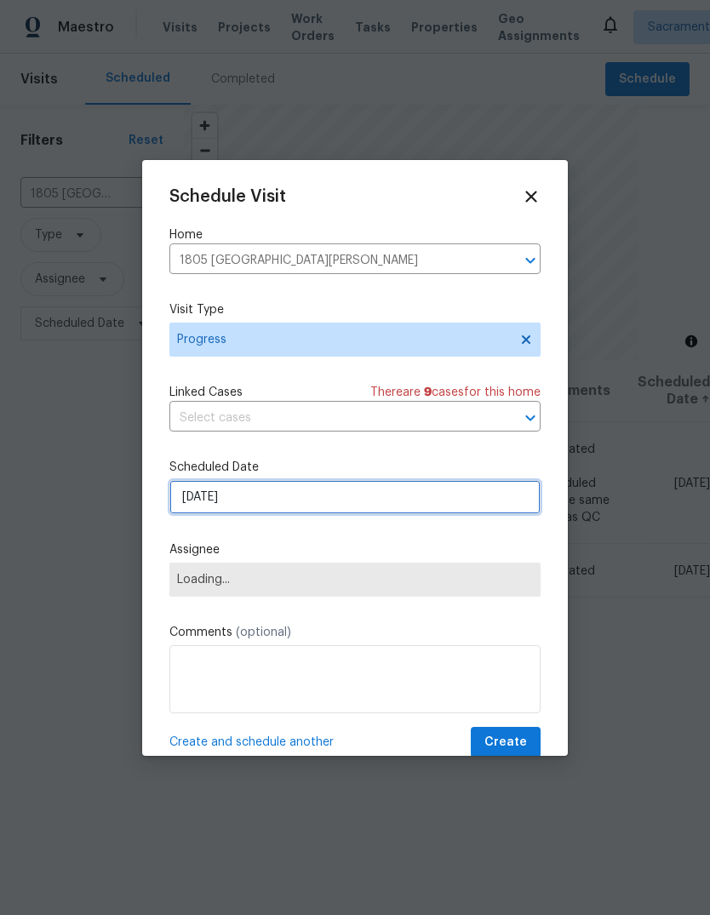
click at [457, 495] on input "[DATE]" at bounding box center [354, 497] width 371 height 34
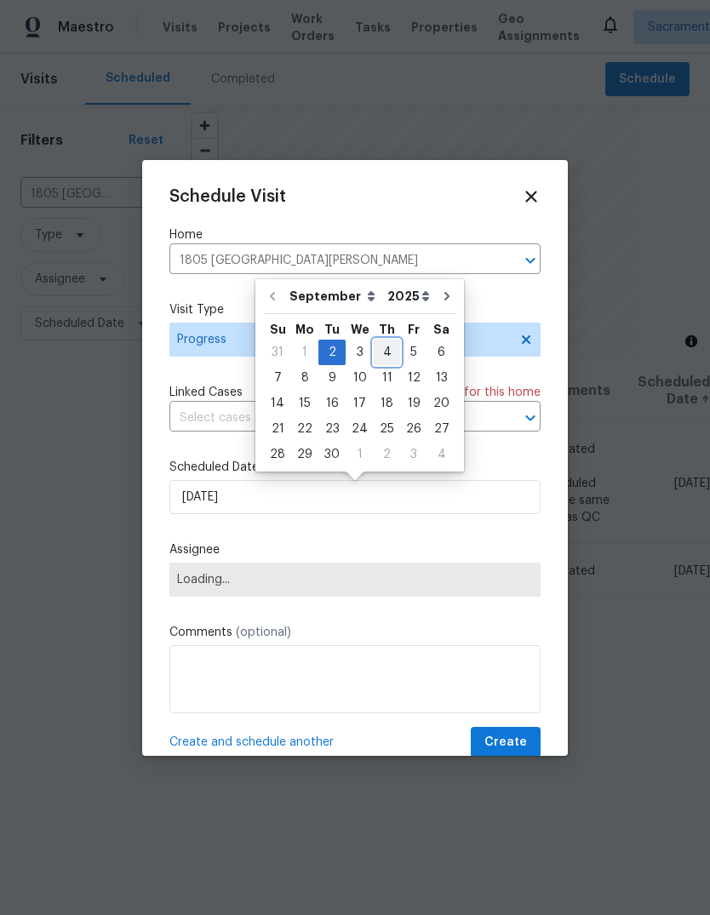
click at [378, 349] on div "4" at bounding box center [387, 353] width 26 height 24
type input "[DATE]"
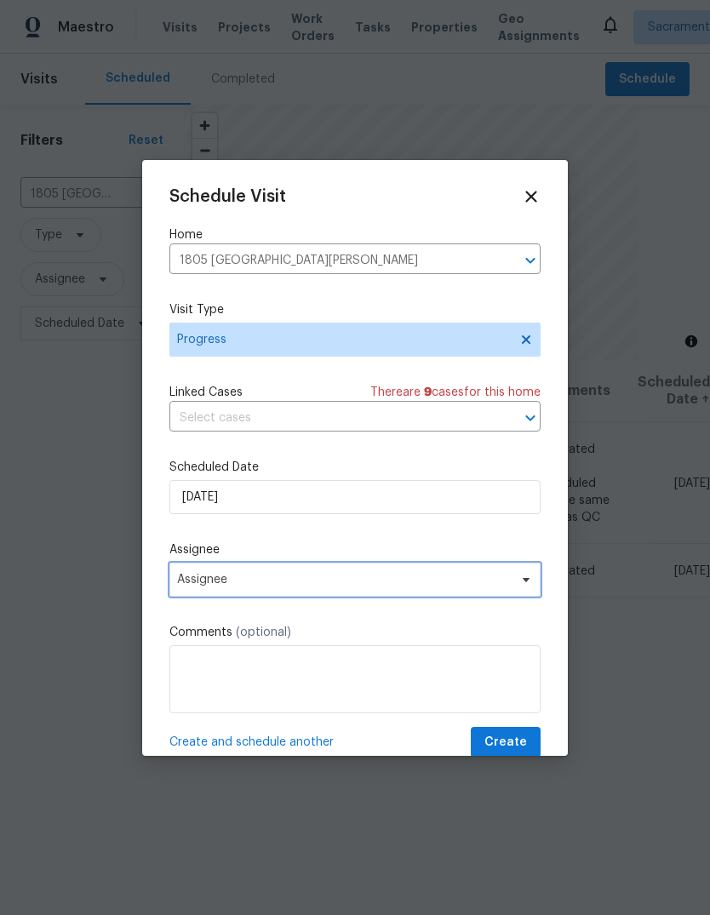
click at [511, 572] on span "Assignee" at bounding box center [354, 580] width 371 height 34
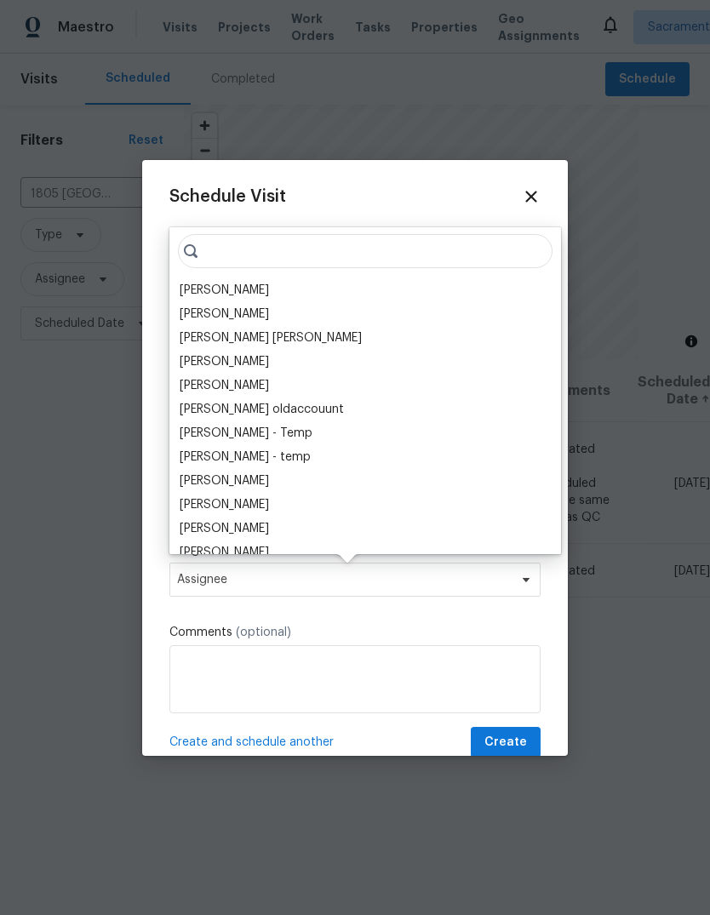
click at [269, 291] on div "[PERSON_NAME]" at bounding box center [224, 290] width 89 height 17
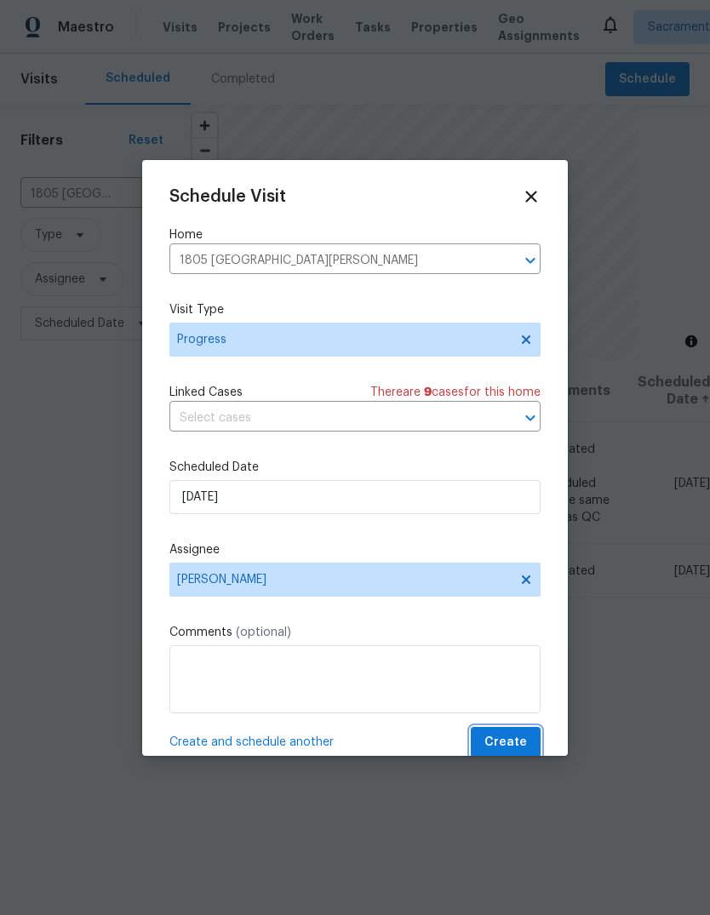
click at [516, 737] on span "Create" at bounding box center [506, 742] width 43 height 21
click at [505, 736] on span "Create" at bounding box center [506, 742] width 43 height 21
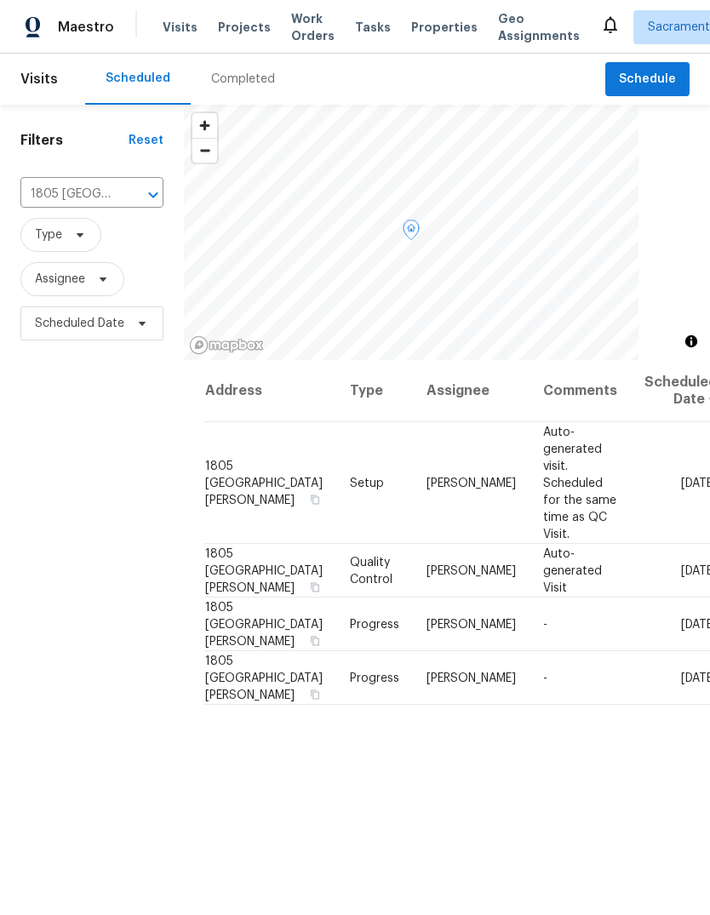
click at [0, 0] on icon at bounding box center [0, 0] width 0 height 0
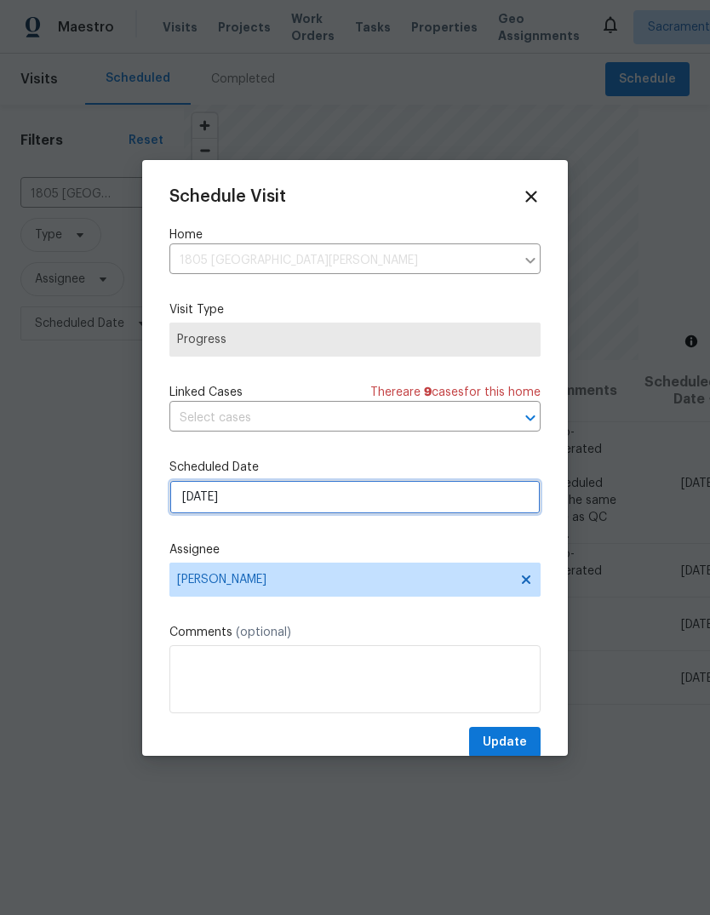
click at [403, 498] on input "[DATE]" at bounding box center [354, 497] width 371 height 34
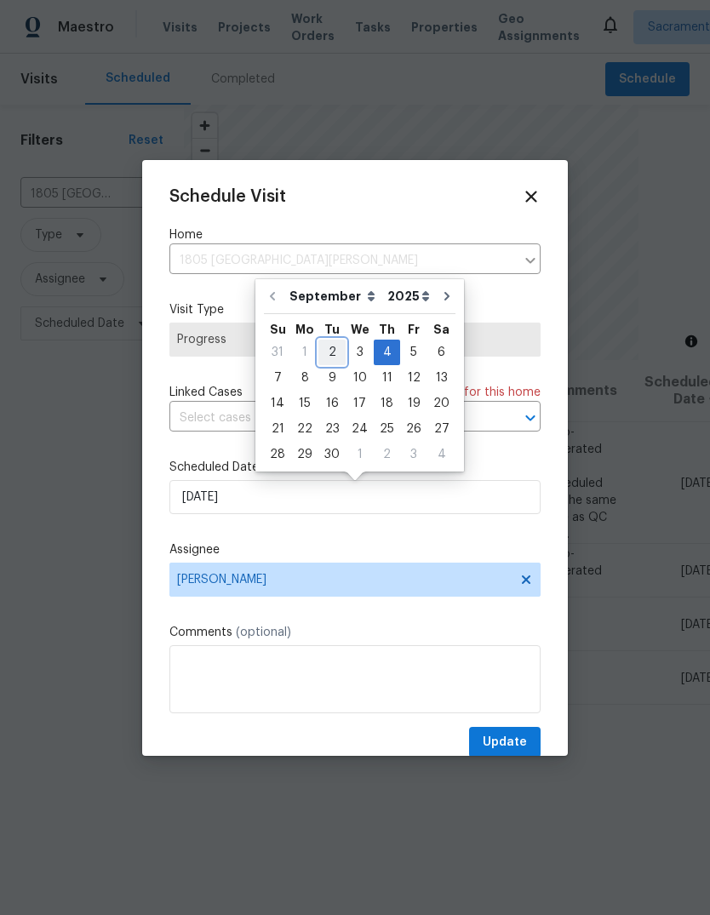
click at [332, 349] on div "2" at bounding box center [331, 353] width 27 height 24
type input "[DATE]"
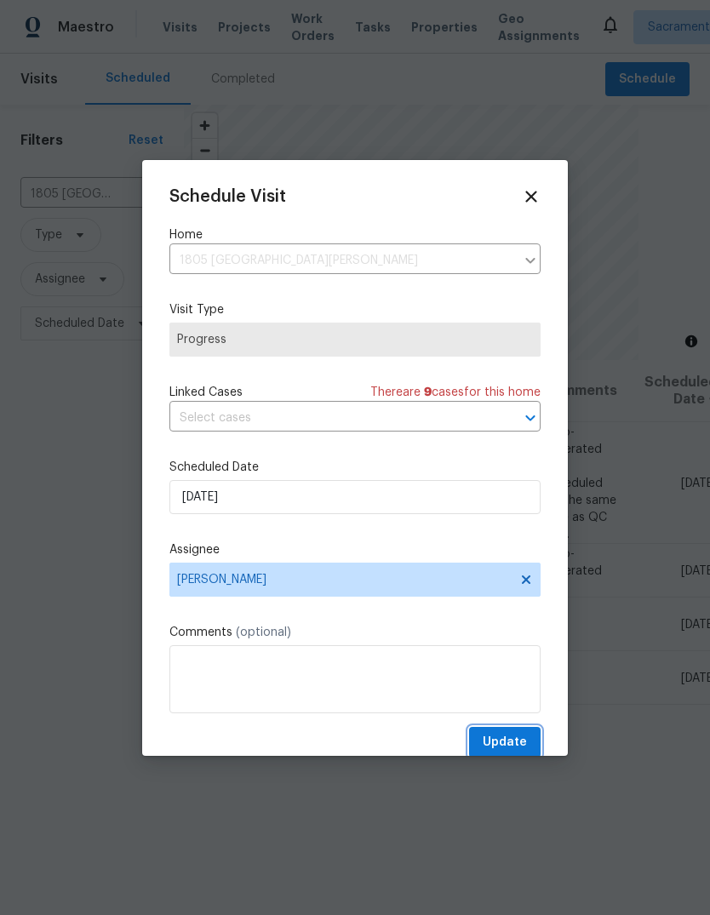
click at [522, 739] on span "Update" at bounding box center [505, 742] width 44 height 21
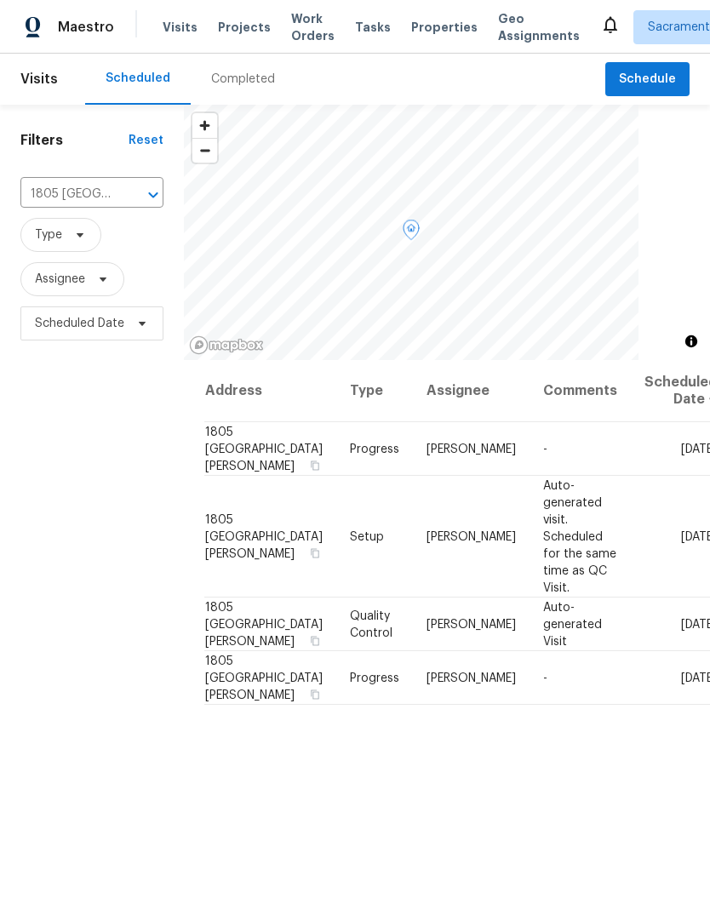
click at [228, 445] on span "1805 [GEOGRAPHIC_DATA][PERSON_NAME]" at bounding box center [264, 449] width 118 height 46
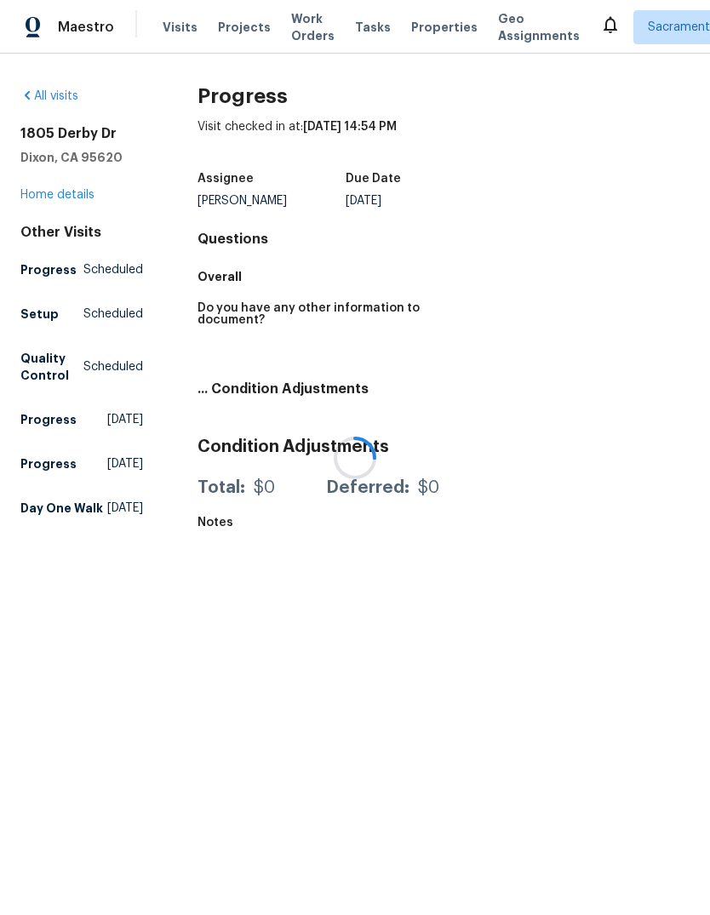
click at [52, 200] on div at bounding box center [355, 457] width 710 height 915
click at [78, 200] on link "Home details" at bounding box center [57, 195] width 74 height 12
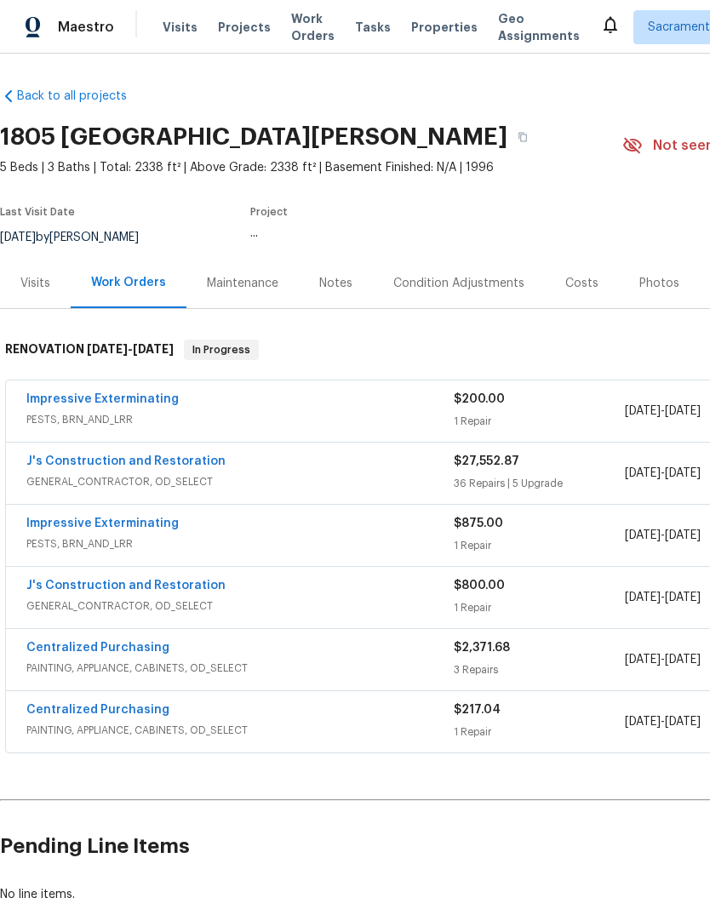
click at [327, 272] on div "Notes" at bounding box center [336, 283] width 74 height 50
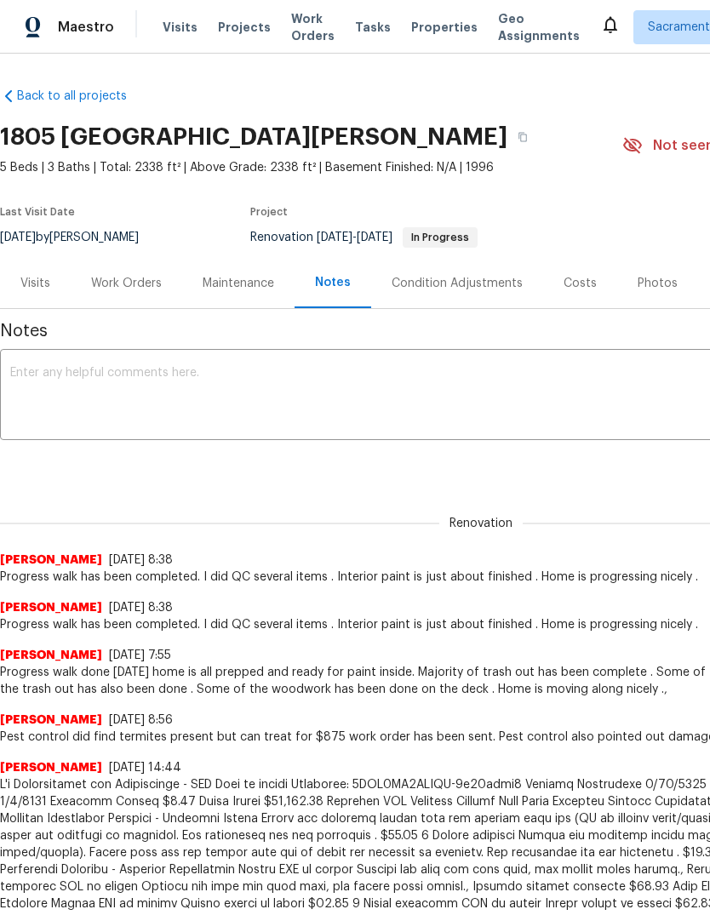
click at [45, 368] on textarea at bounding box center [481, 397] width 942 height 60
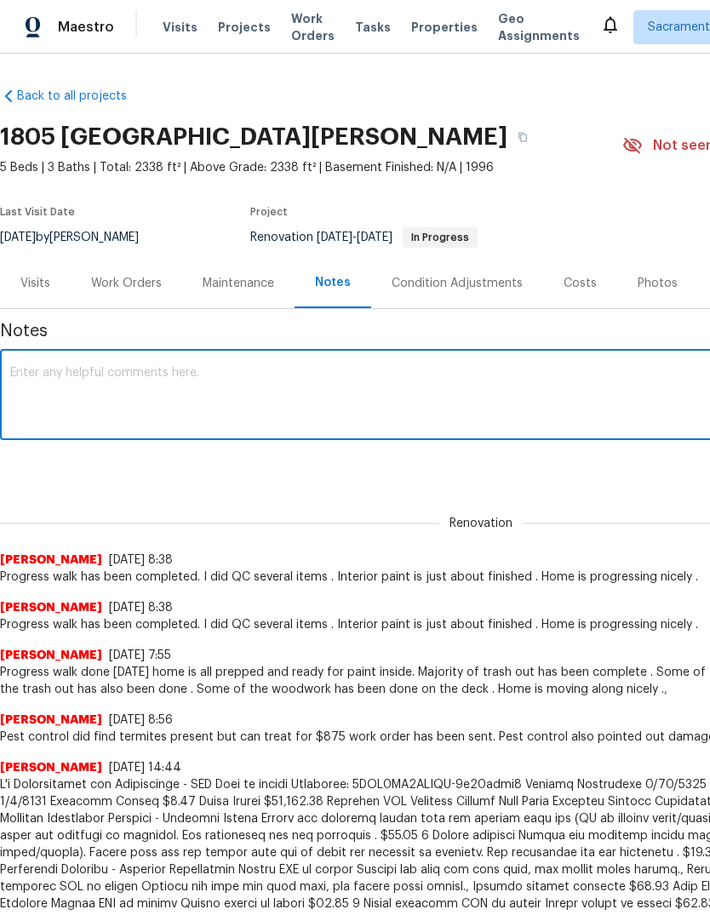
click at [54, 387] on textarea at bounding box center [481, 397] width 942 height 60
paste textarea "Lore ips do sita conse adipisc EL sedd eius tem incid ut laboreetd magna. Aliqu…"
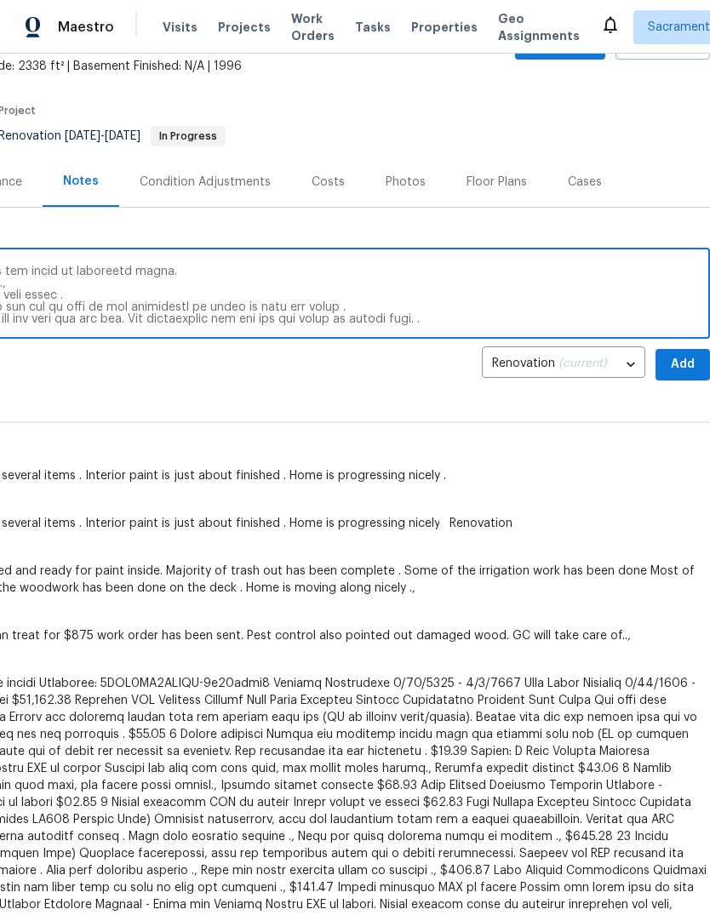
scroll to position [101, 252]
type textarea "Lore ips do sita conse adipisc EL sedd eius tem incid ut laboreetd magna. Aliqu…"
click at [673, 370] on span "Add" at bounding box center [682, 364] width 27 height 21
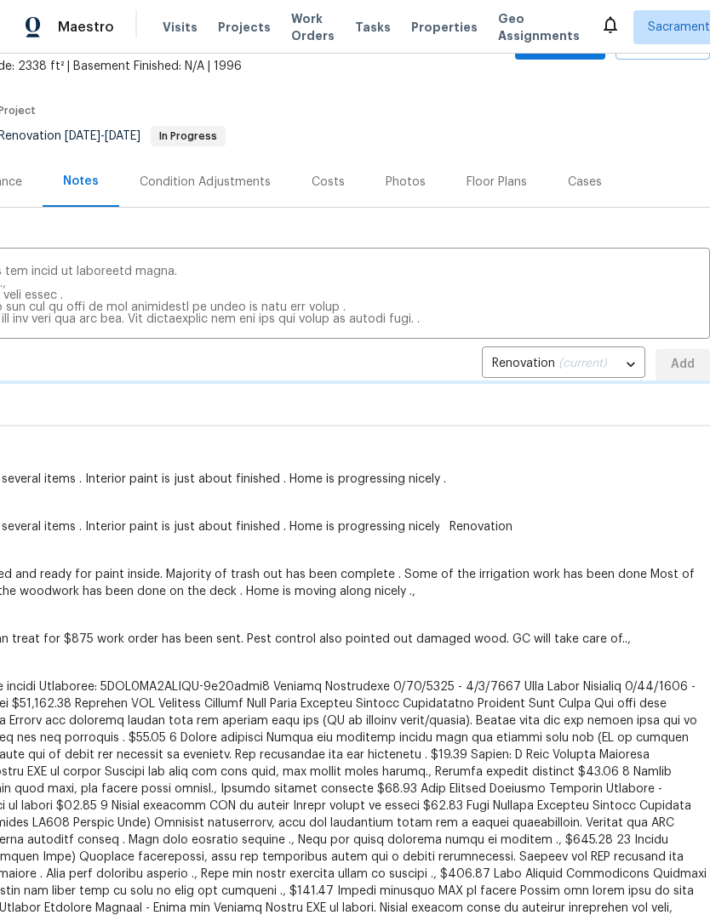
click at [673, 370] on div "Renovation (current) 54536841-0fd8-4178-b819-ee758ba9fb89 ​ Add" at bounding box center [229, 365] width 962 height 32
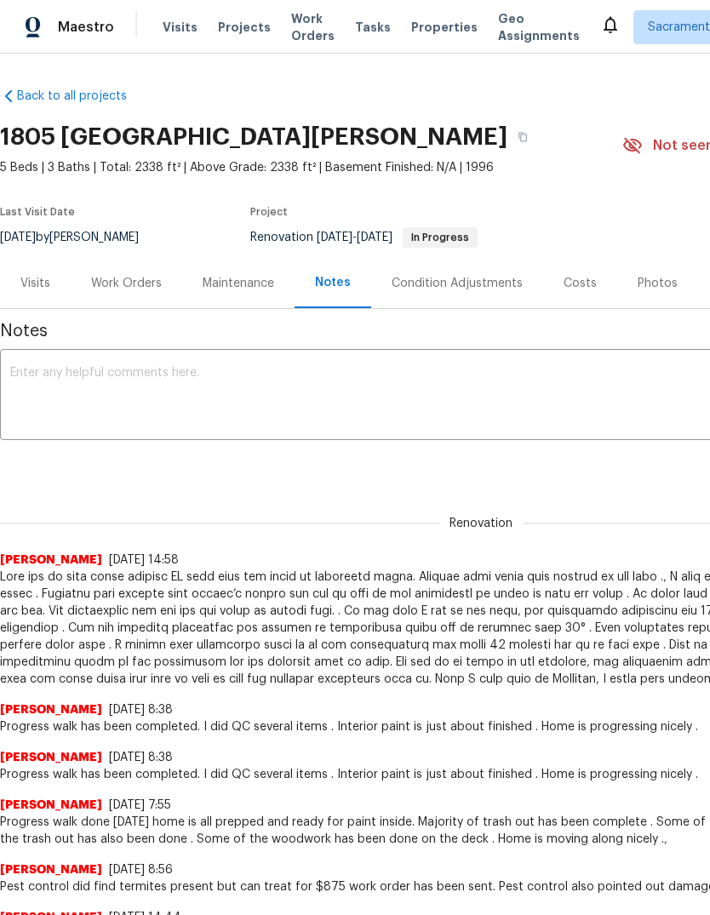
scroll to position [0, 0]
click at [134, 275] on div "Work Orders" at bounding box center [126, 283] width 71 height 17
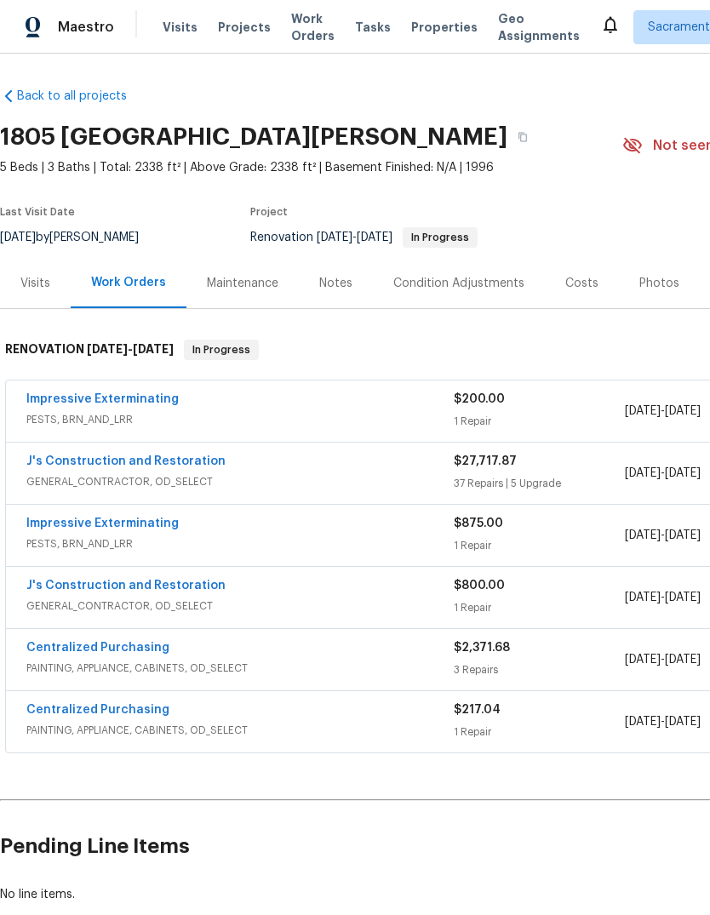
click at [153, 570] on div "J's Construction and Restoration GENERAL_CONTRACTOR, OD_SELECT $800.00 1 Repair…" at bounding box center [481, 597] width 950 height 61
click at [178, 583] on link "J's Construction and Restoration" at bounding box center [125, 586] width 199 height 12
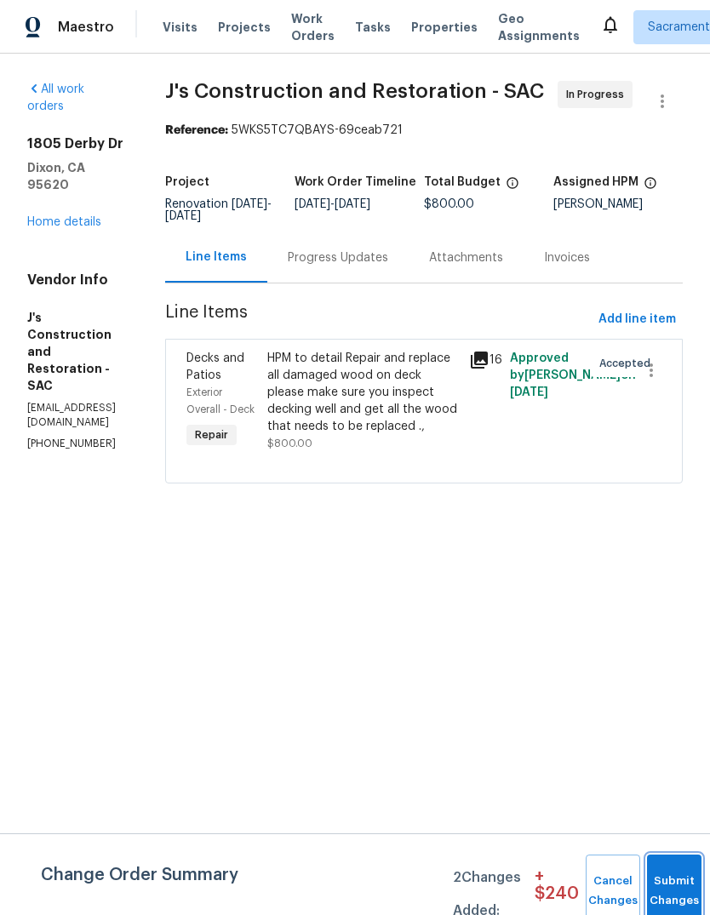
click at [674, 881] on button "Submit Changes" at bounding box center [674, 891] width 54 height 73
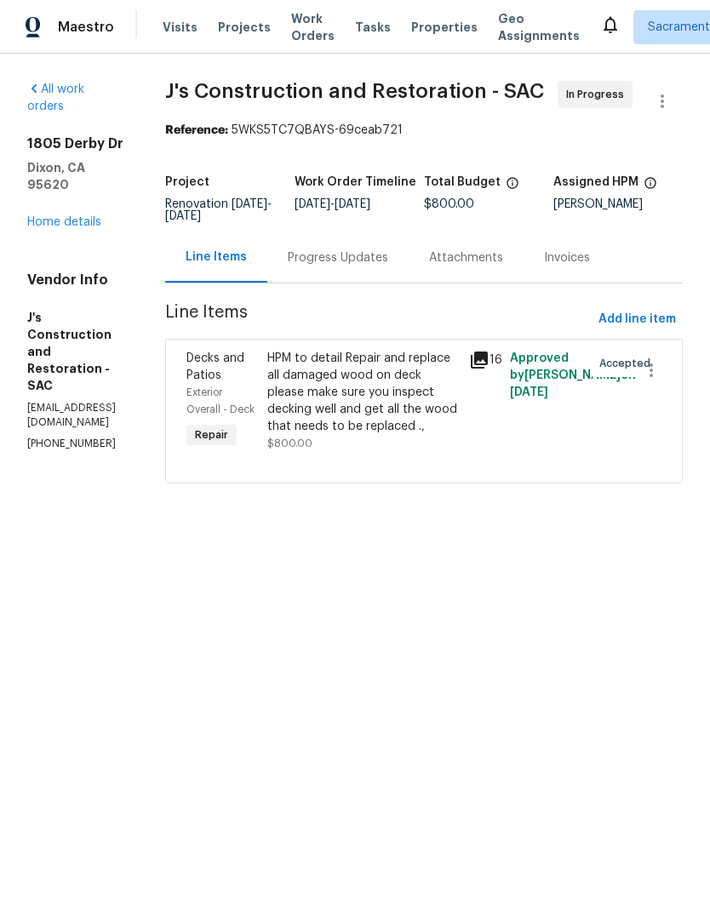
click at [63, 216] on link "Home details" at bounding box center [64, 222] width 74 height 12
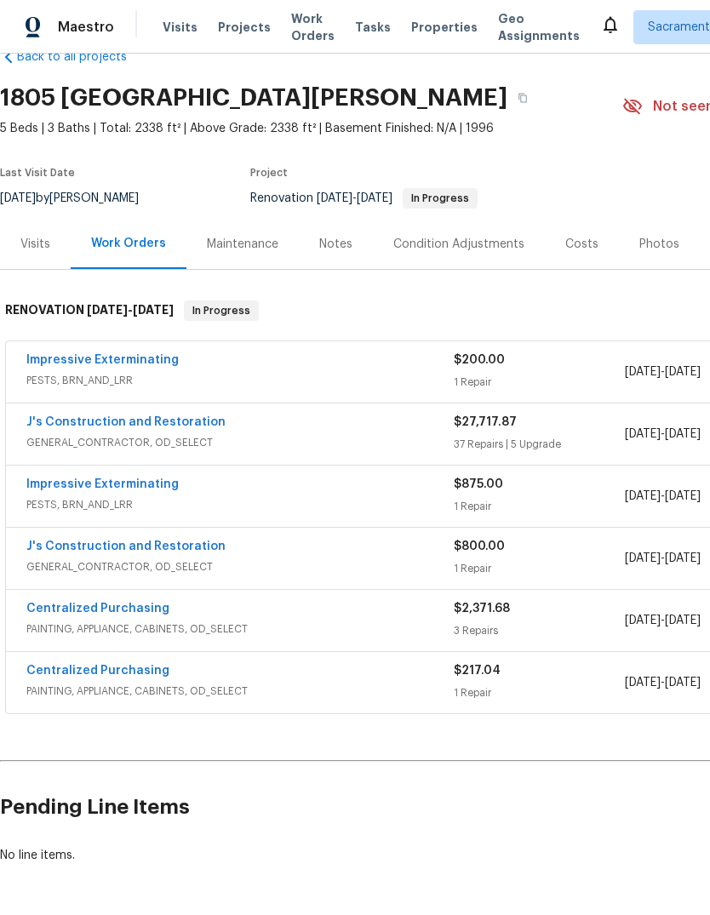
scroll to position [39, 0]
click at [59, 357] on link "Impressive Exterminating" at bounding box center [102, 360] width 152 height 12
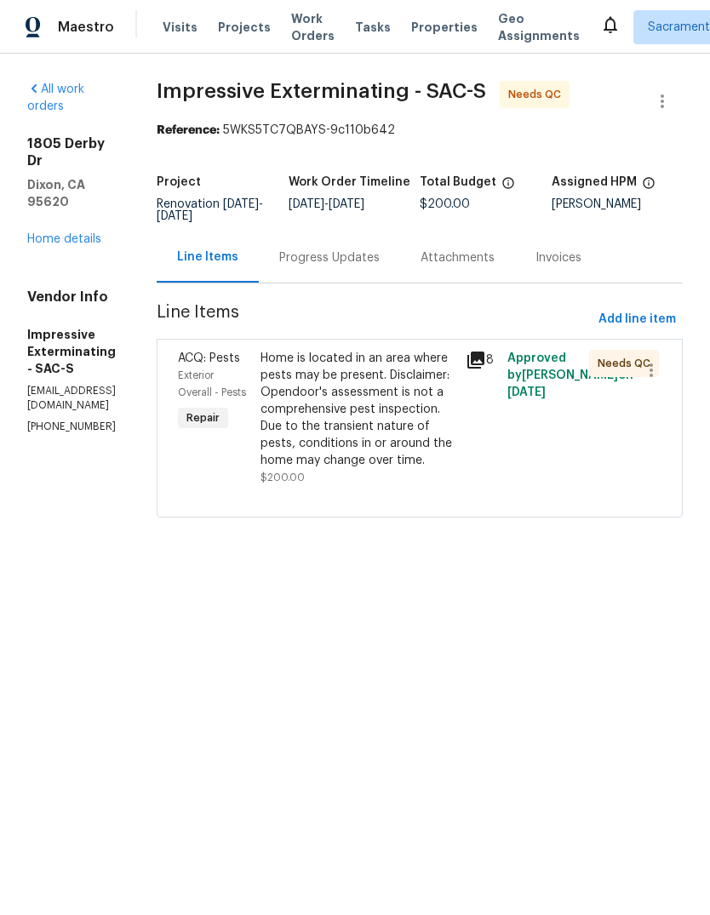
click at [393, 239] on div "Progress Updates" at bounding box center [329, 257] width 141 height 50
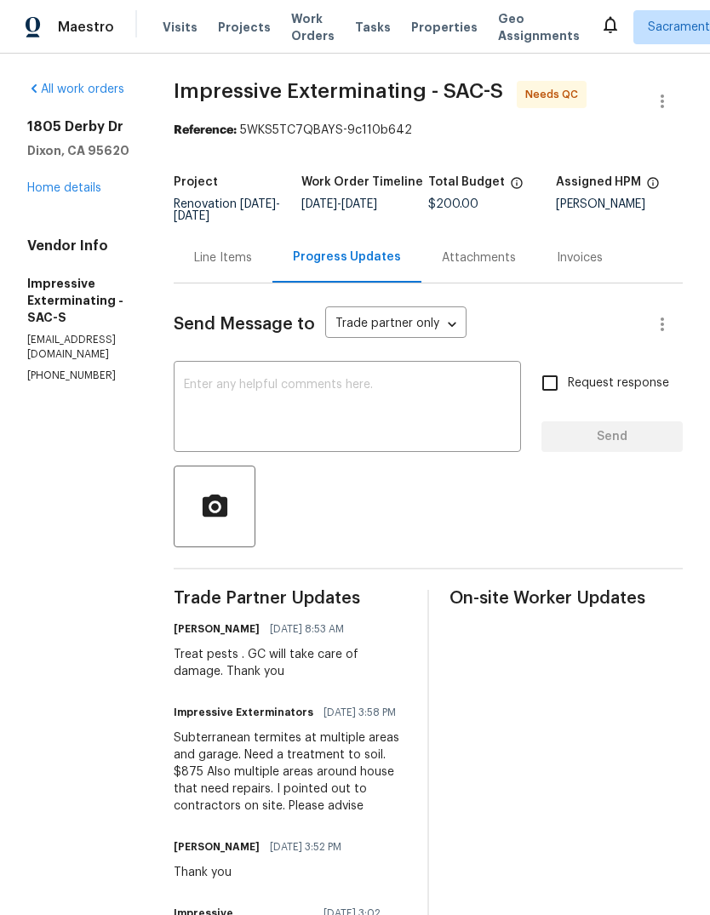
click at [253, 382] on textarea at bounding box center [347, 409] width 327 height 60
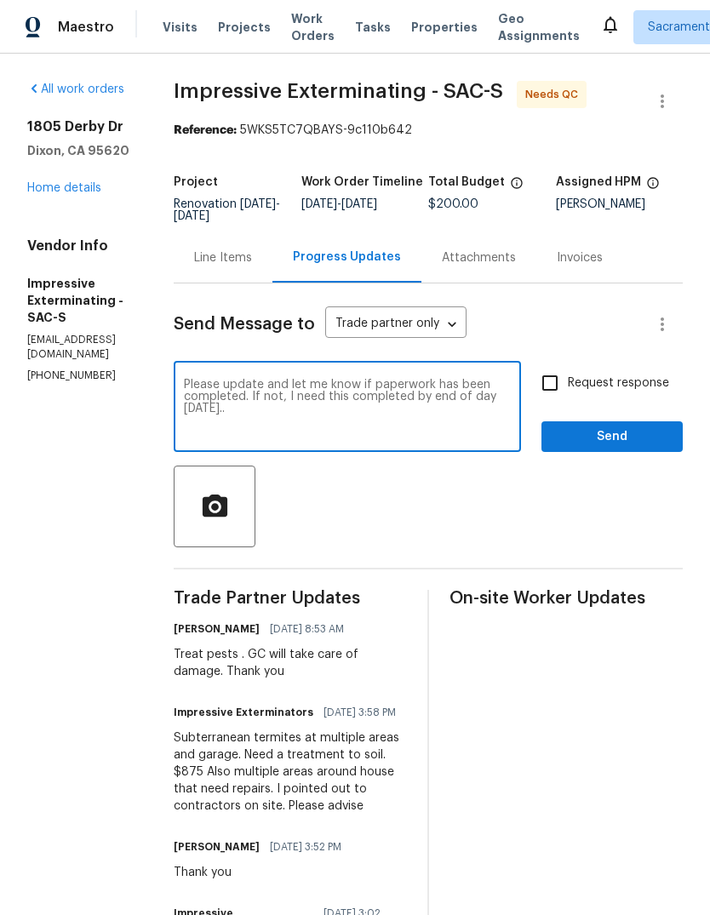
type textarea "Please update and let me know if paperwork has been completed. If not, I need t…"
click at [552, 380] on input "Request response" at bounding box center [550, 383] width 36 height 36
checkbox input "true"
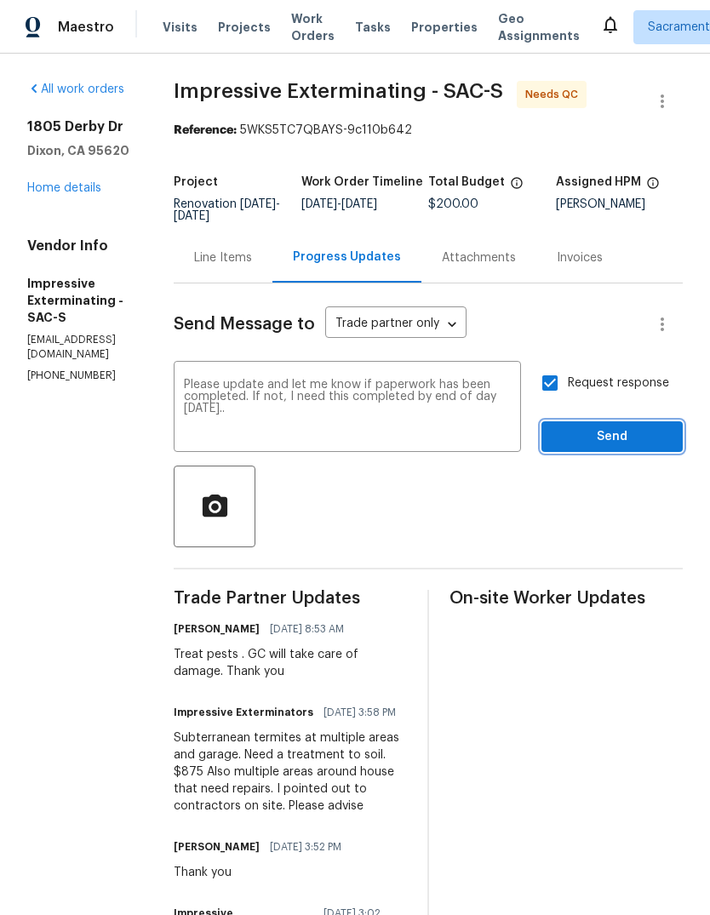
click at [601, 426] on button "Send" at bounding box center [612, 437] width 141 height 32
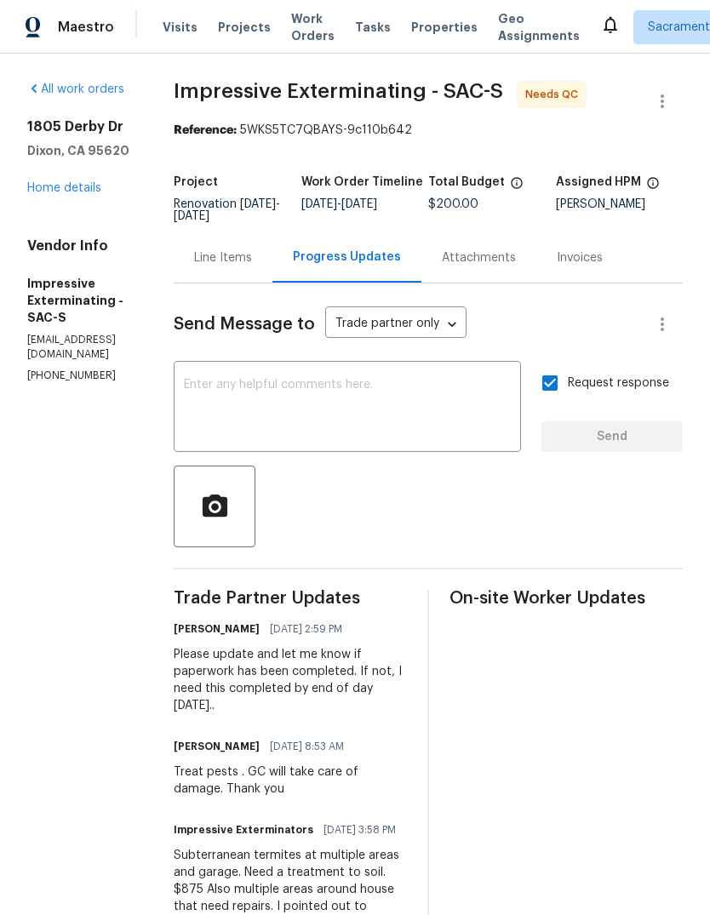
click at [78, 192] on link "Home details" at bounding box center [64, 188] width 74 height 12
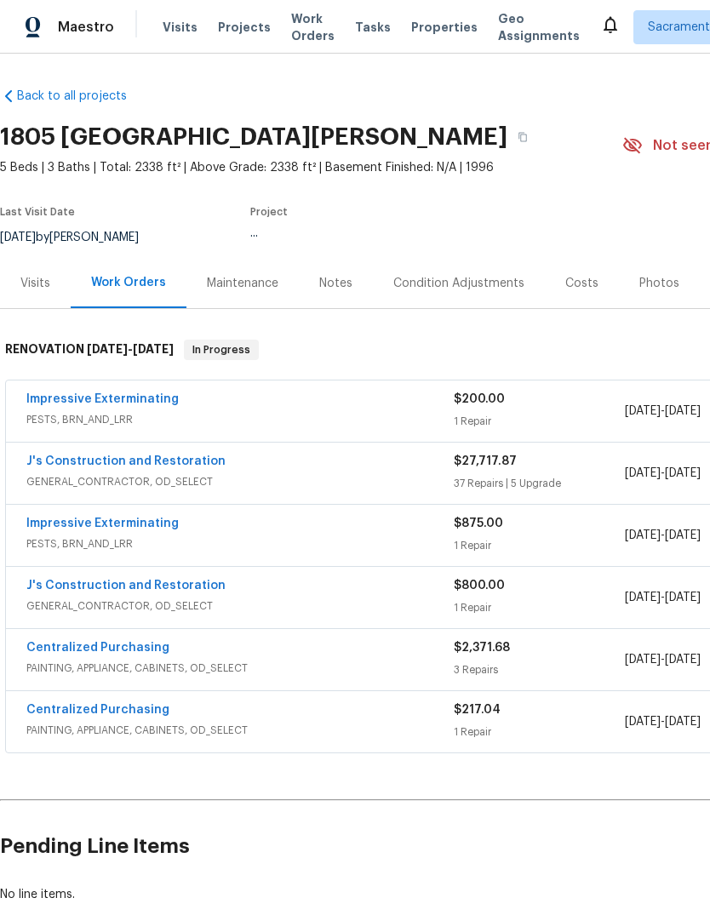
click at [83, 198] on div "Last Visit Date [DATE] by [PERSON_NAME] Project ..." at bounding box center [288, 227] width 577 height 61
click at [328, 284] on div "Notes" at bounding box center [335, 283] width 33 height 17
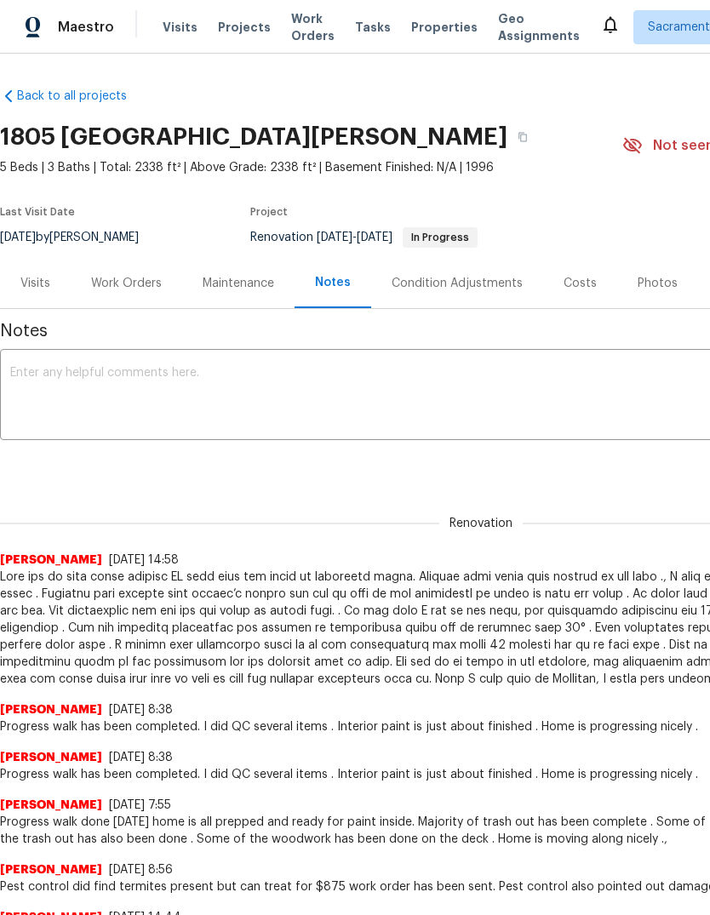
click at [49, 387] on textarea at bounding box center [481, 397] width 942 height 60
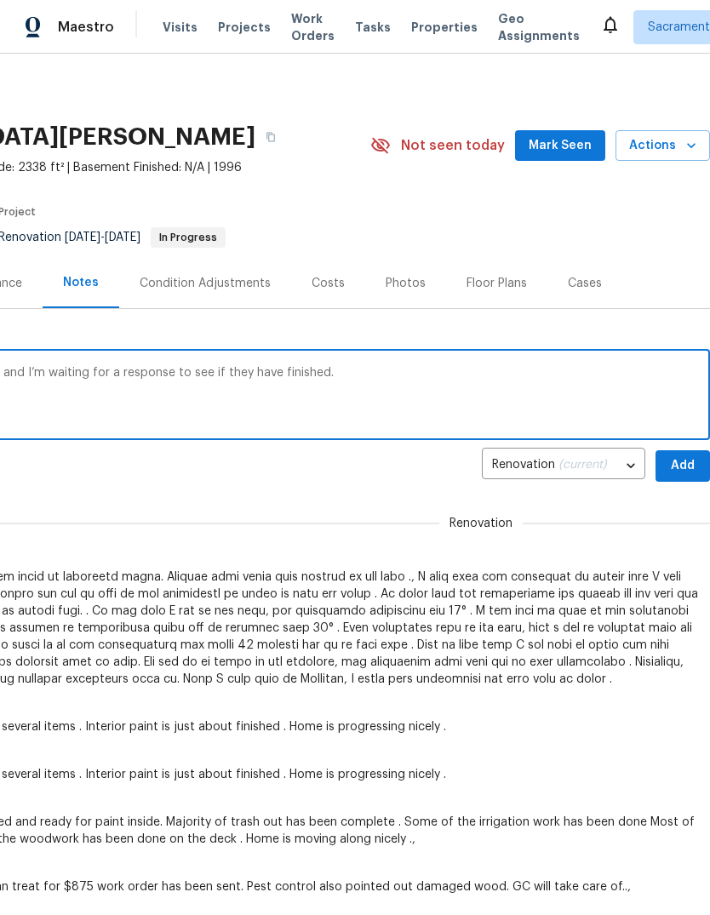
scroll to position [0, 252]
type textarea "I’ve also sent several notes to pest control and I’m waiting for a response to …"
click at [681, 457] on span "Add" at bounding box center [682, 466] width 27 height 21
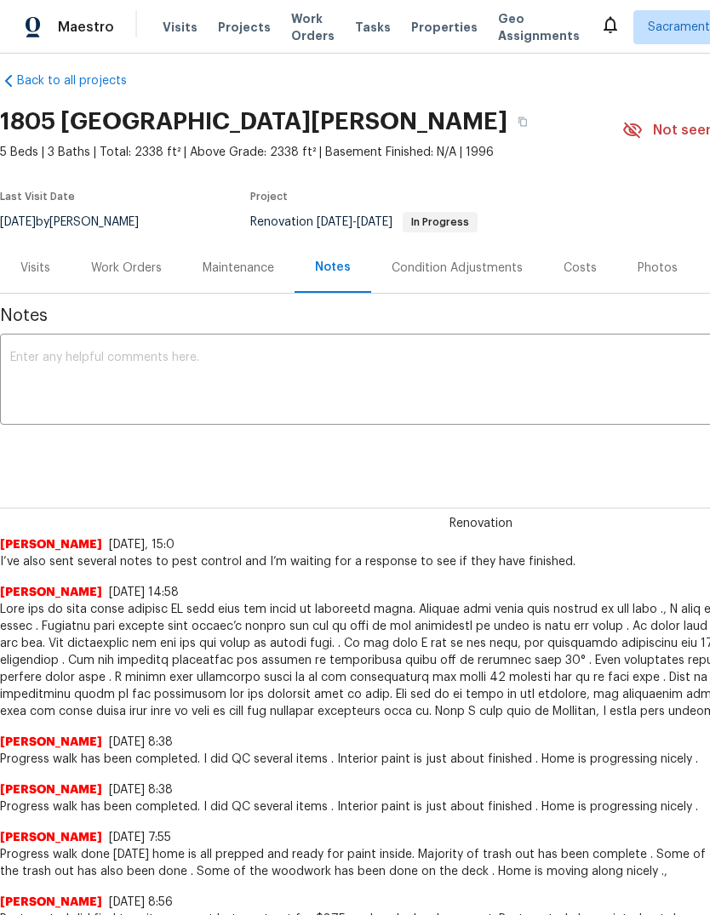
scroll to position [15, 0]
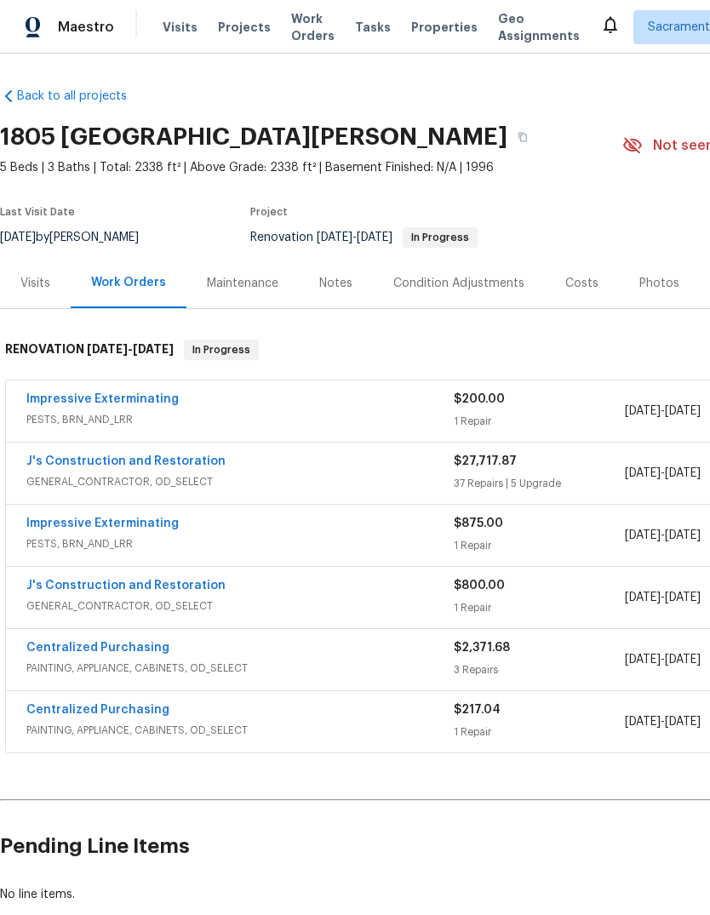
click at [323, 273] on div "Notes" at bounding box center [336, 283] width 74 height 50
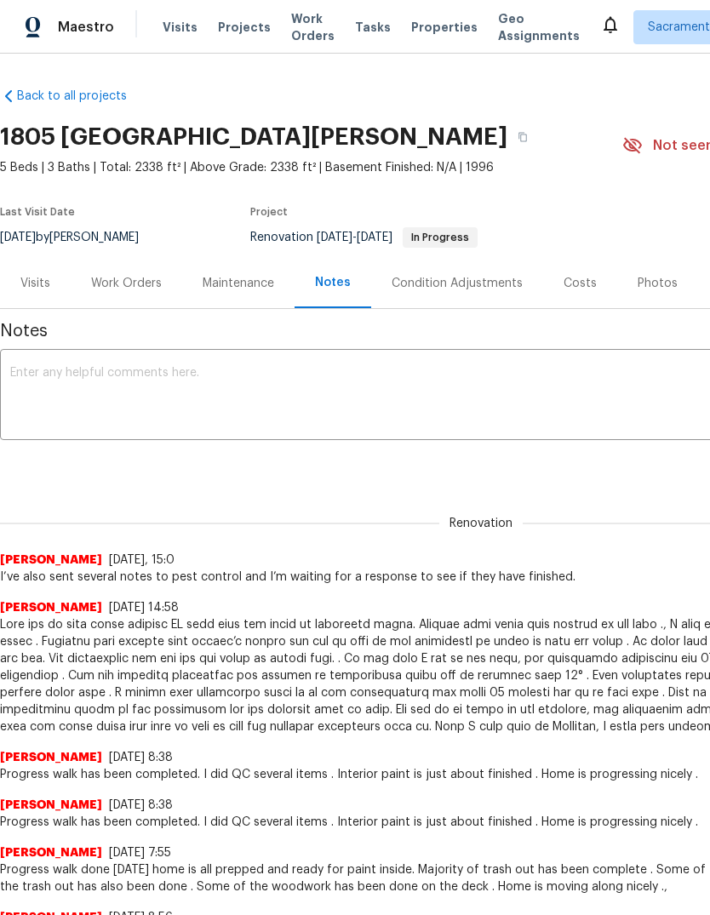
click at [699, 402] on textarea at bounding box center [481, 397] width 942 height 60
